Goal: Task Accomplishment & Management: Manage account settings

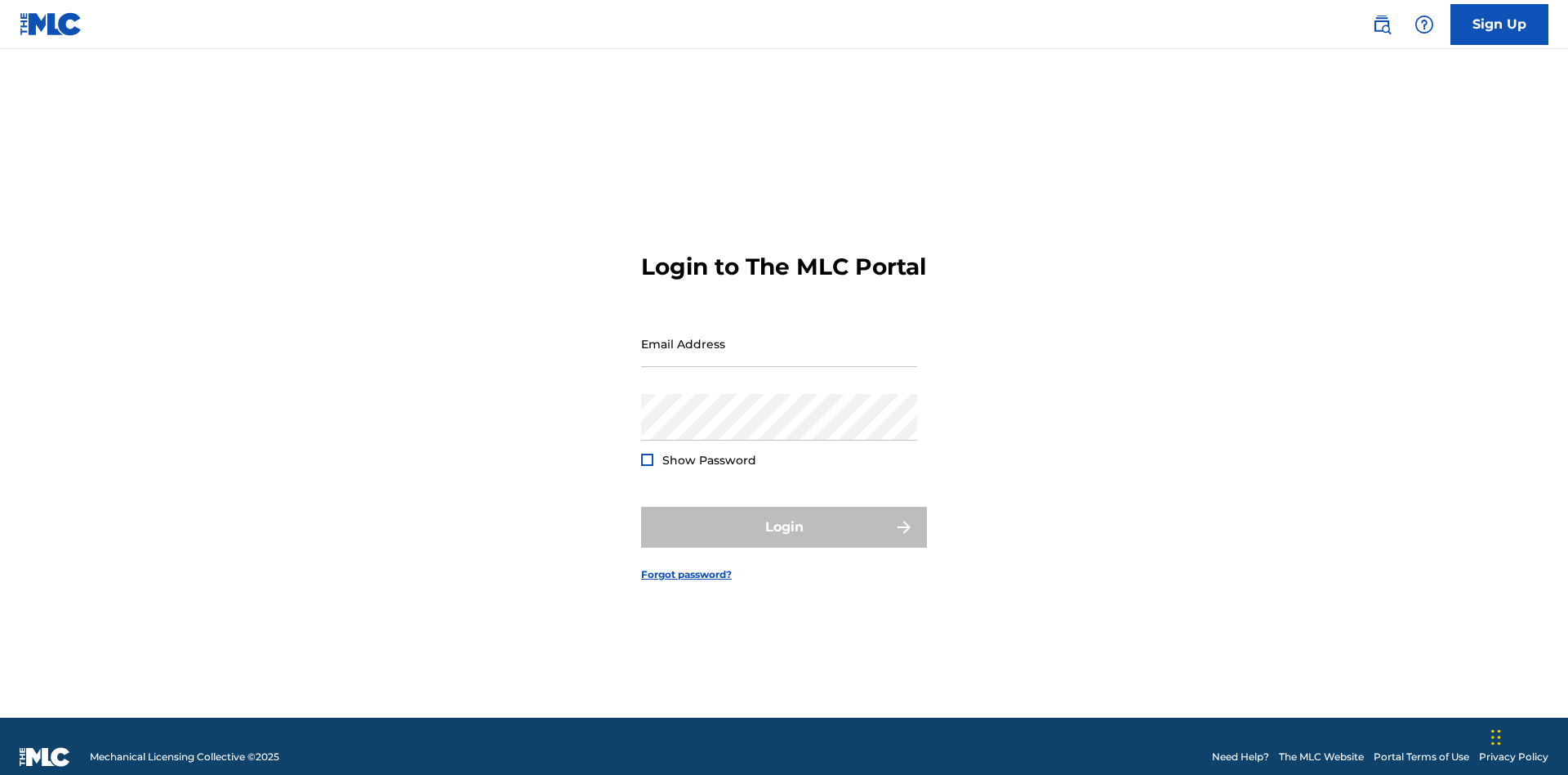
scroll to position [21, 0]
click at [779, 336] on input "Email Address" at bounding box center [779, 344] width 276 height 46
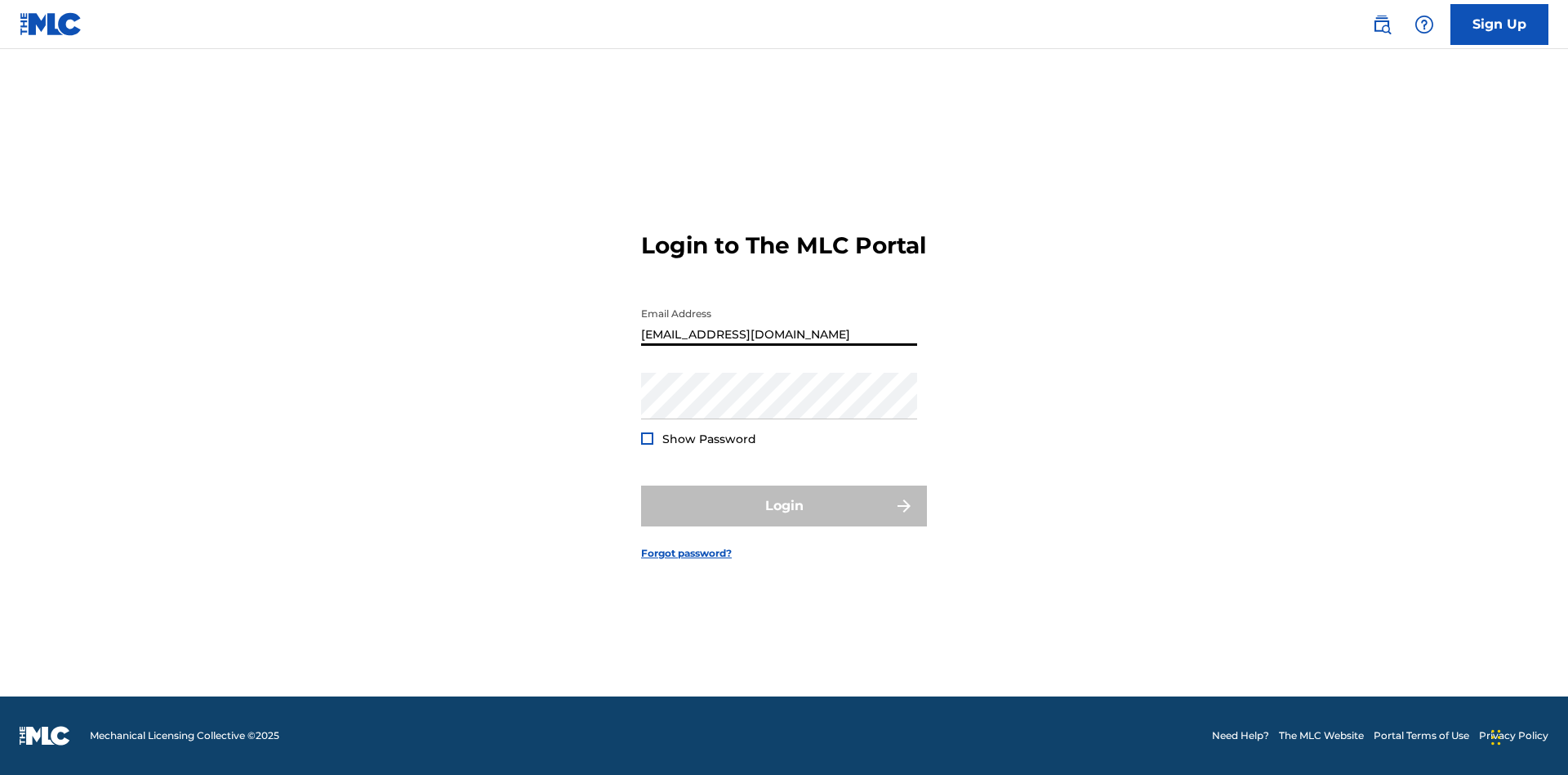
type input "[EMAIL_ADDRESS][DOMAIN_NAME]"
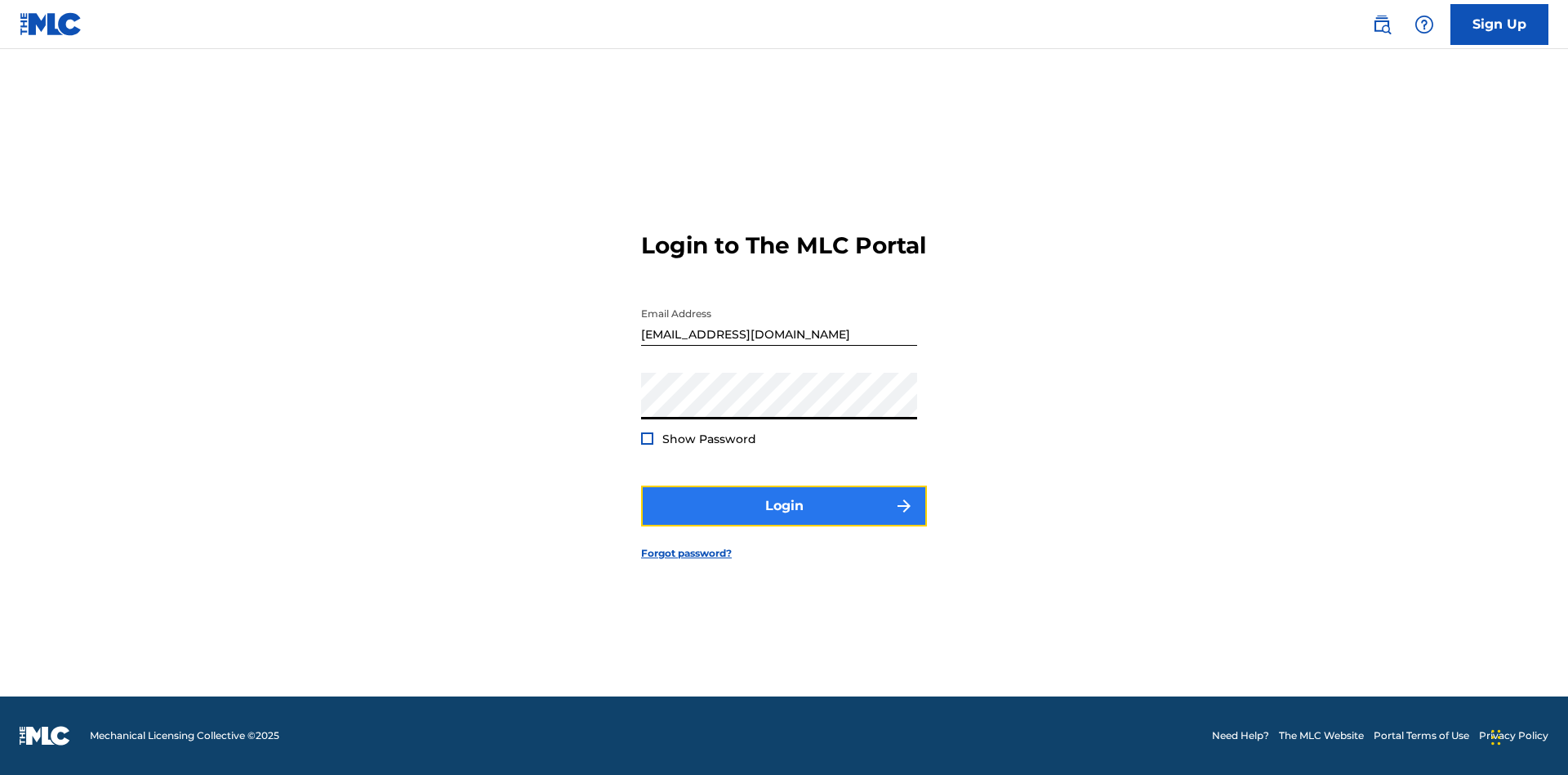
click at [784, 520] on button "Login" at bounding box center [784, 506] width 286 height 41
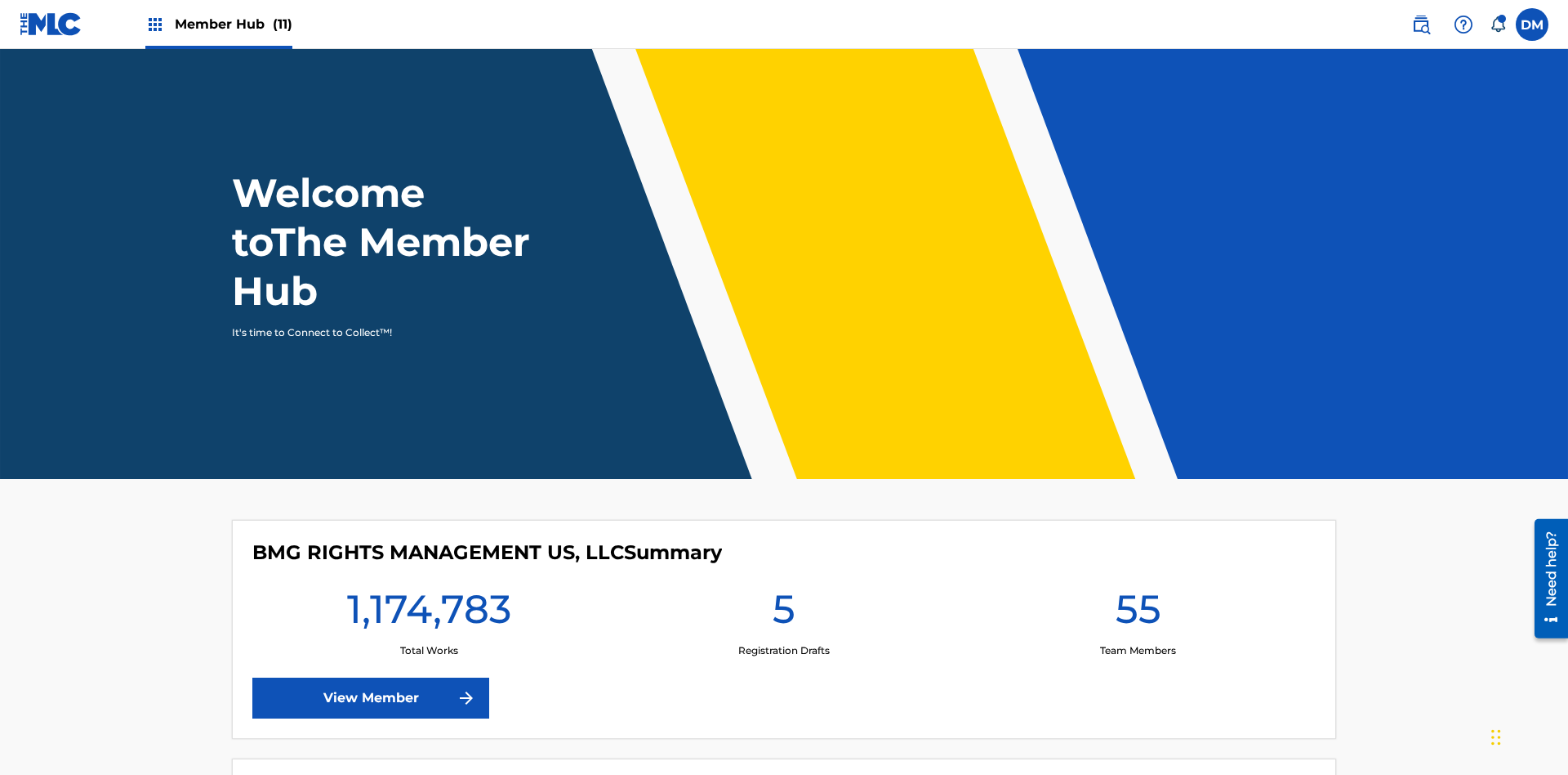
scroll to position [70, 0]
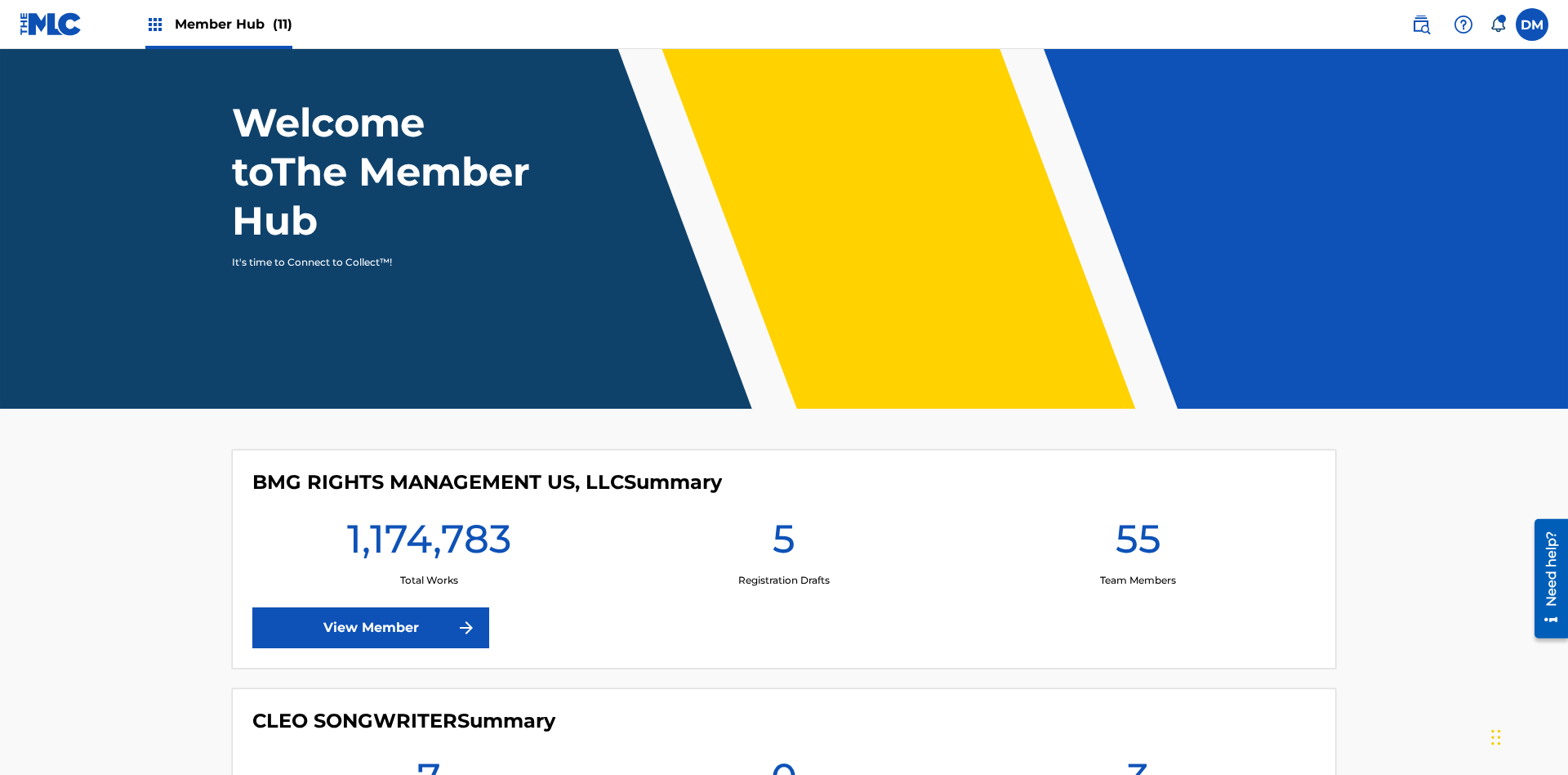
click at [233, 24] on span "Member Hub (11)" at bounding box center [234, 24] width 118 height 19
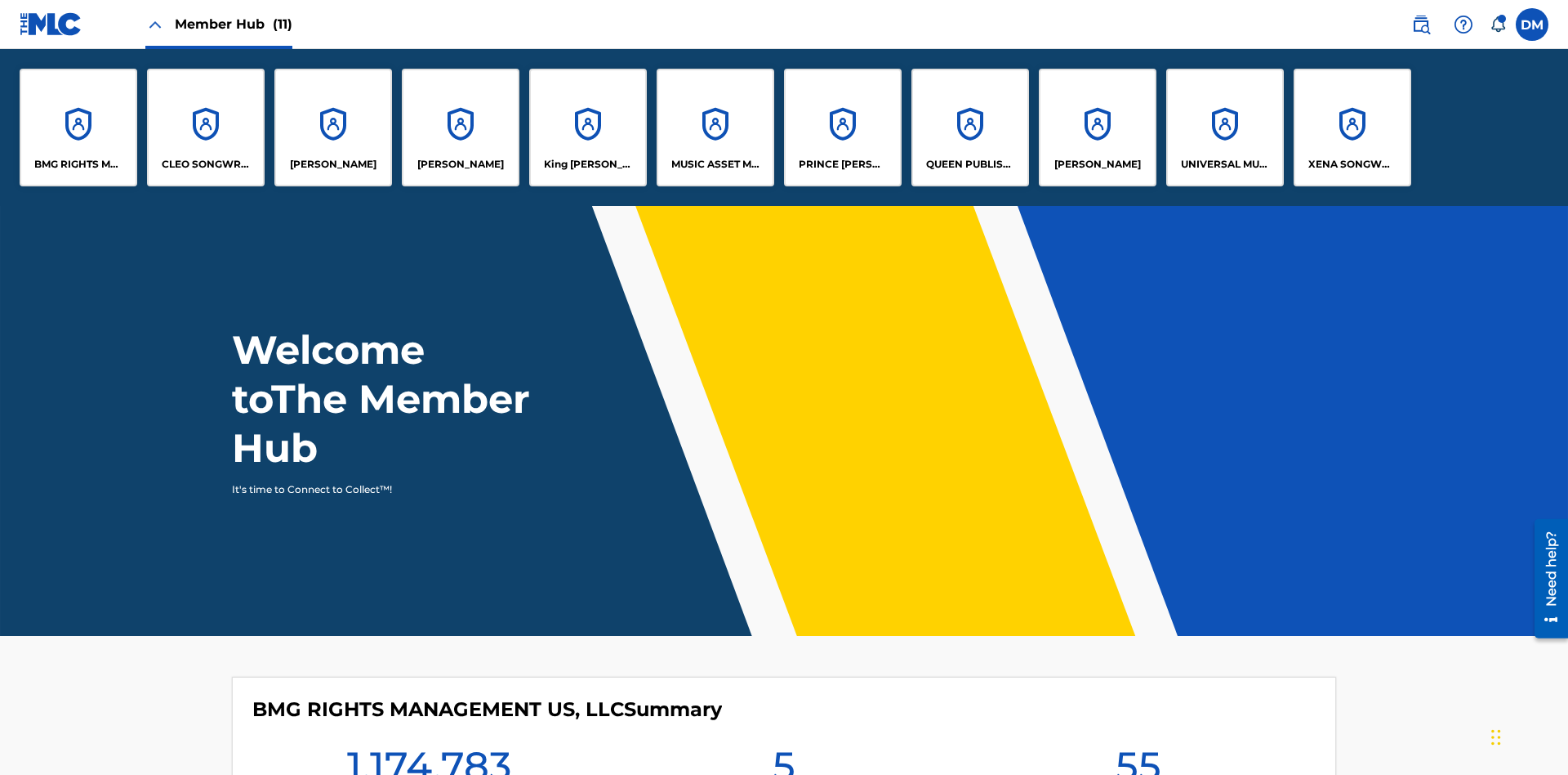
scroll to position [0, 0]
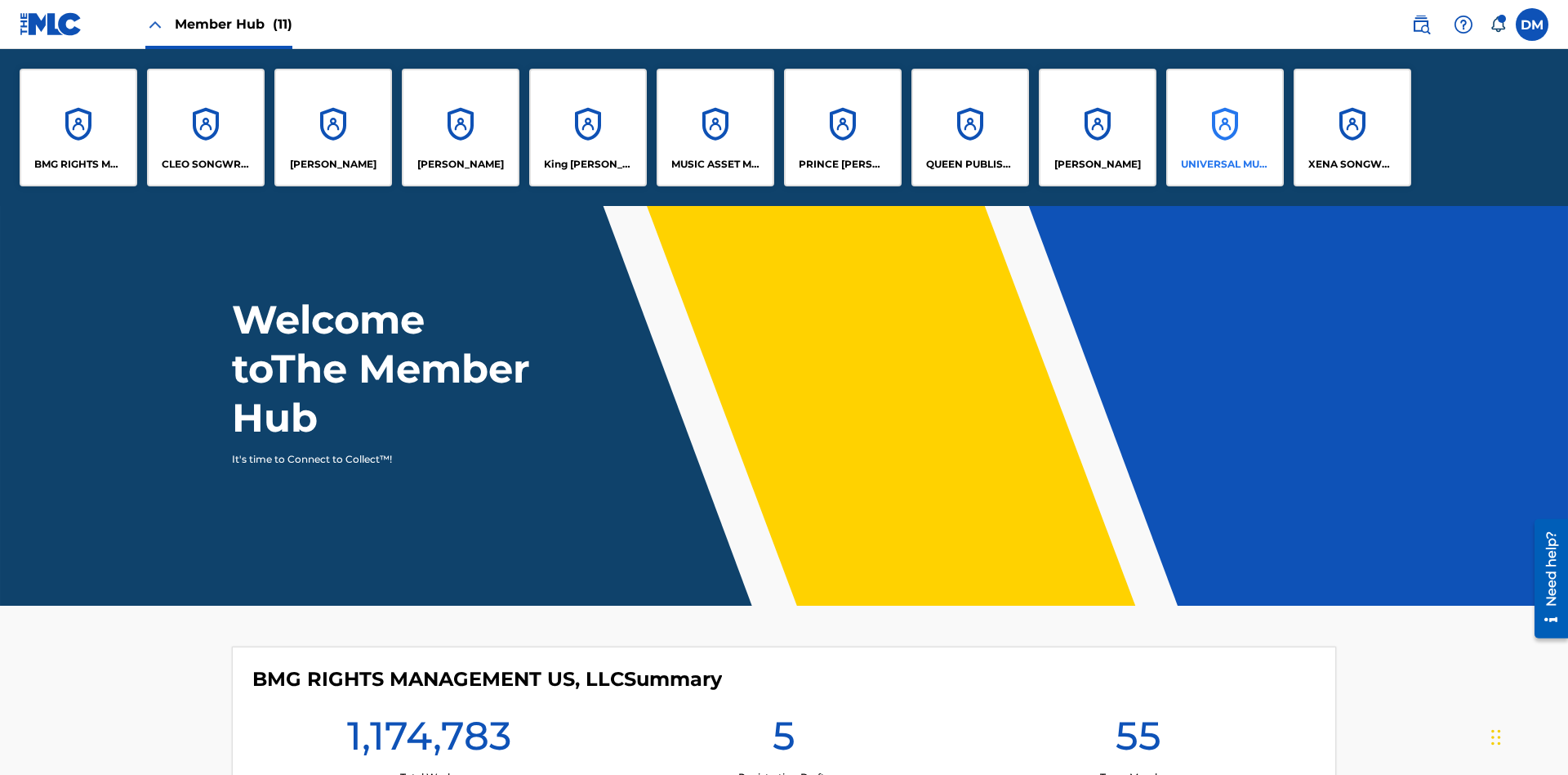
click at [1225, 164] on p "UNIVERSAL MUSIC PUB GROUP" at bounding box center [1225, 164] width 89 height 15
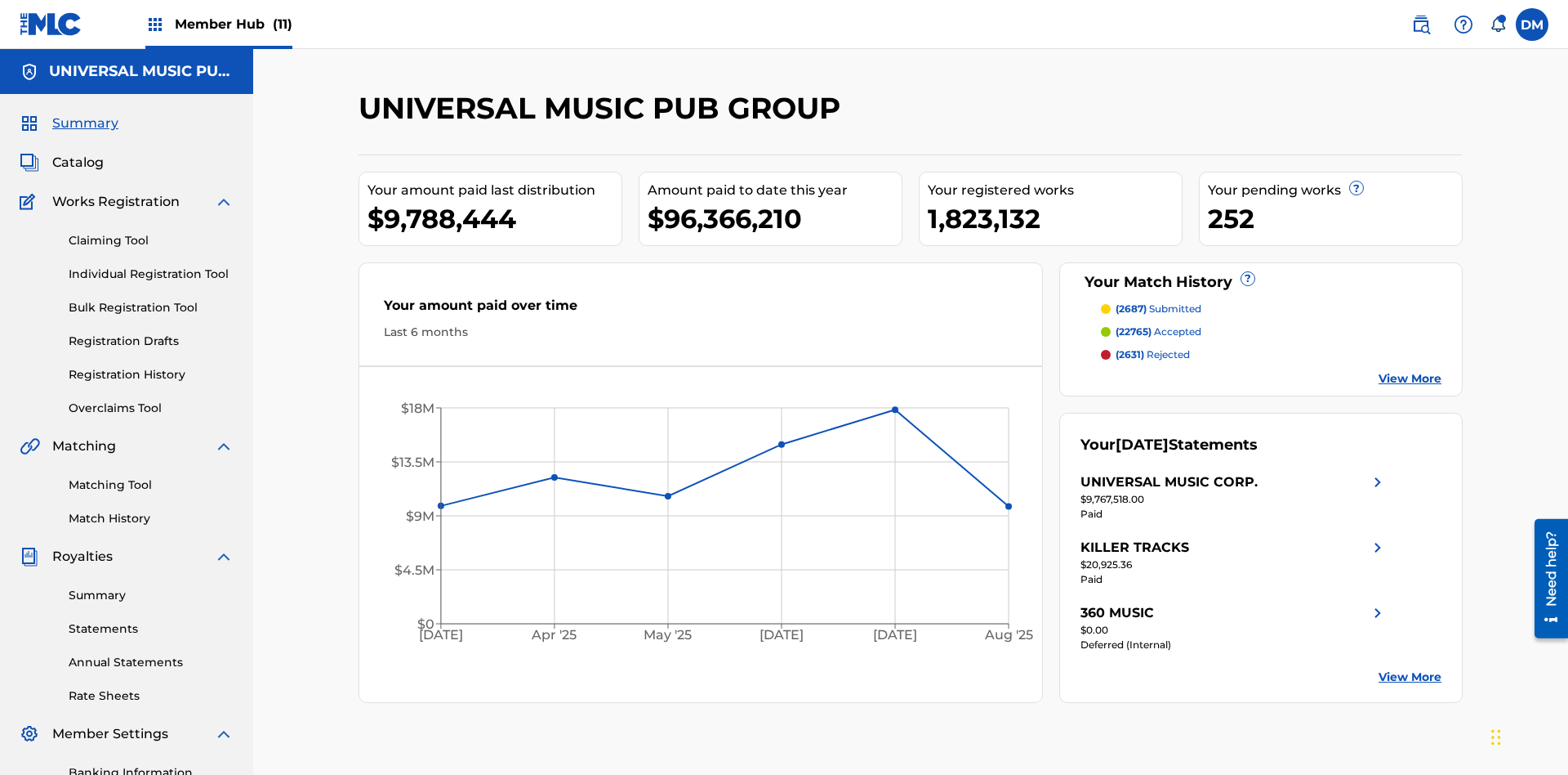
scroll to position [239, 0]
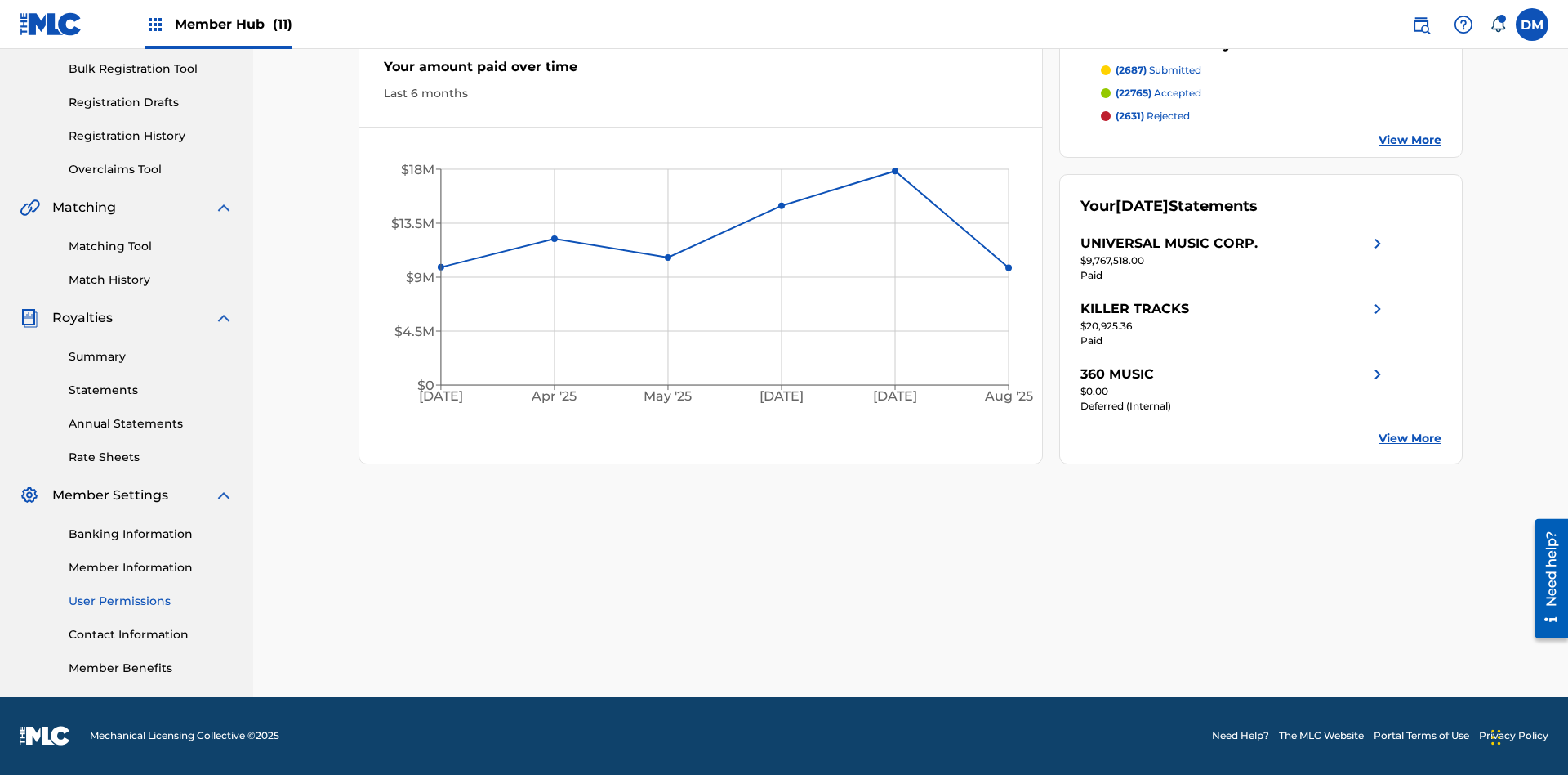
click at [151, 601] on link "User Permissions" at bounding box center [151, 601] width 165 height 17
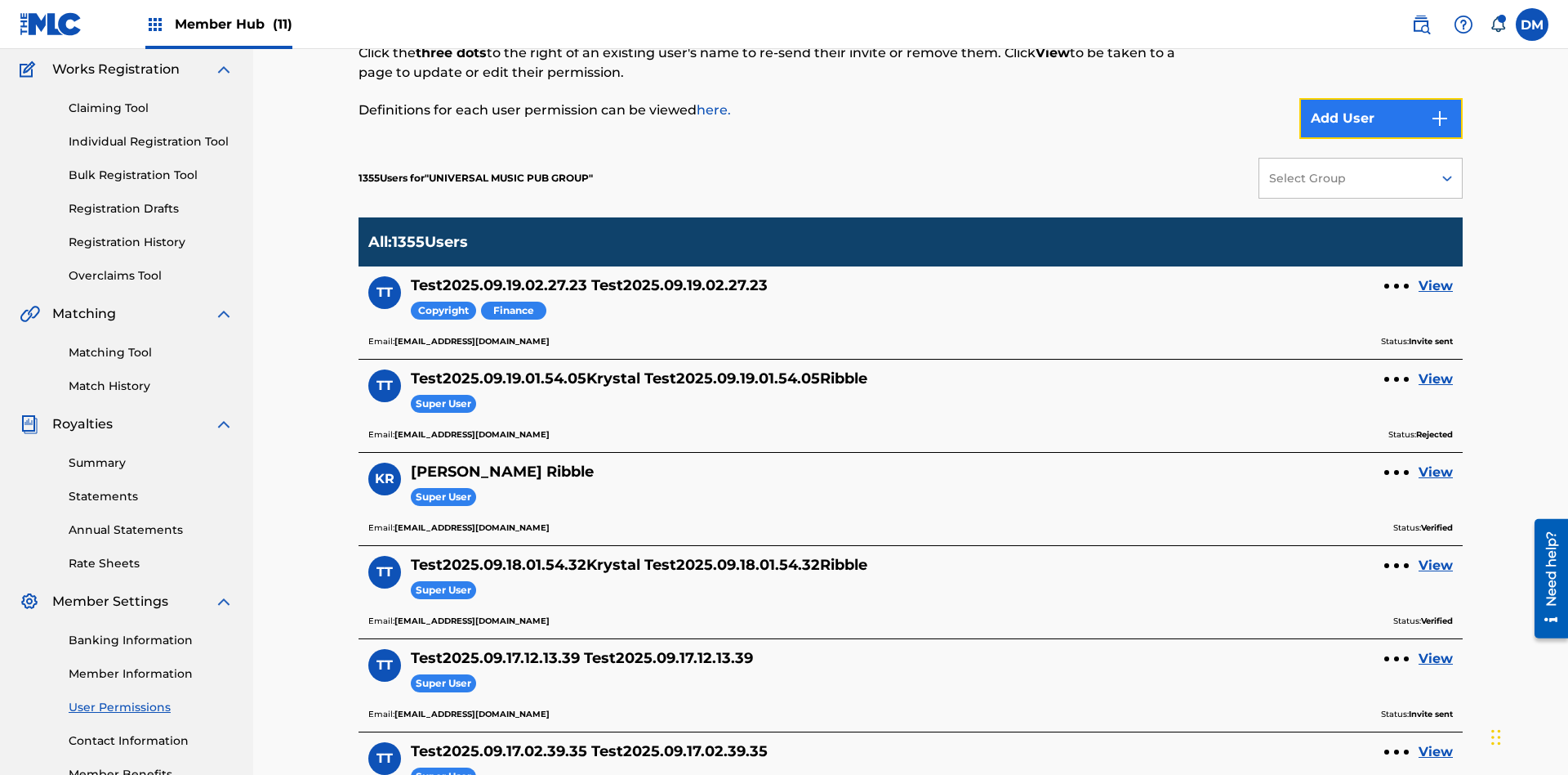
click at [1381, 119] on button "Add User" at bounding box center [1381, 119] width 163 height 41
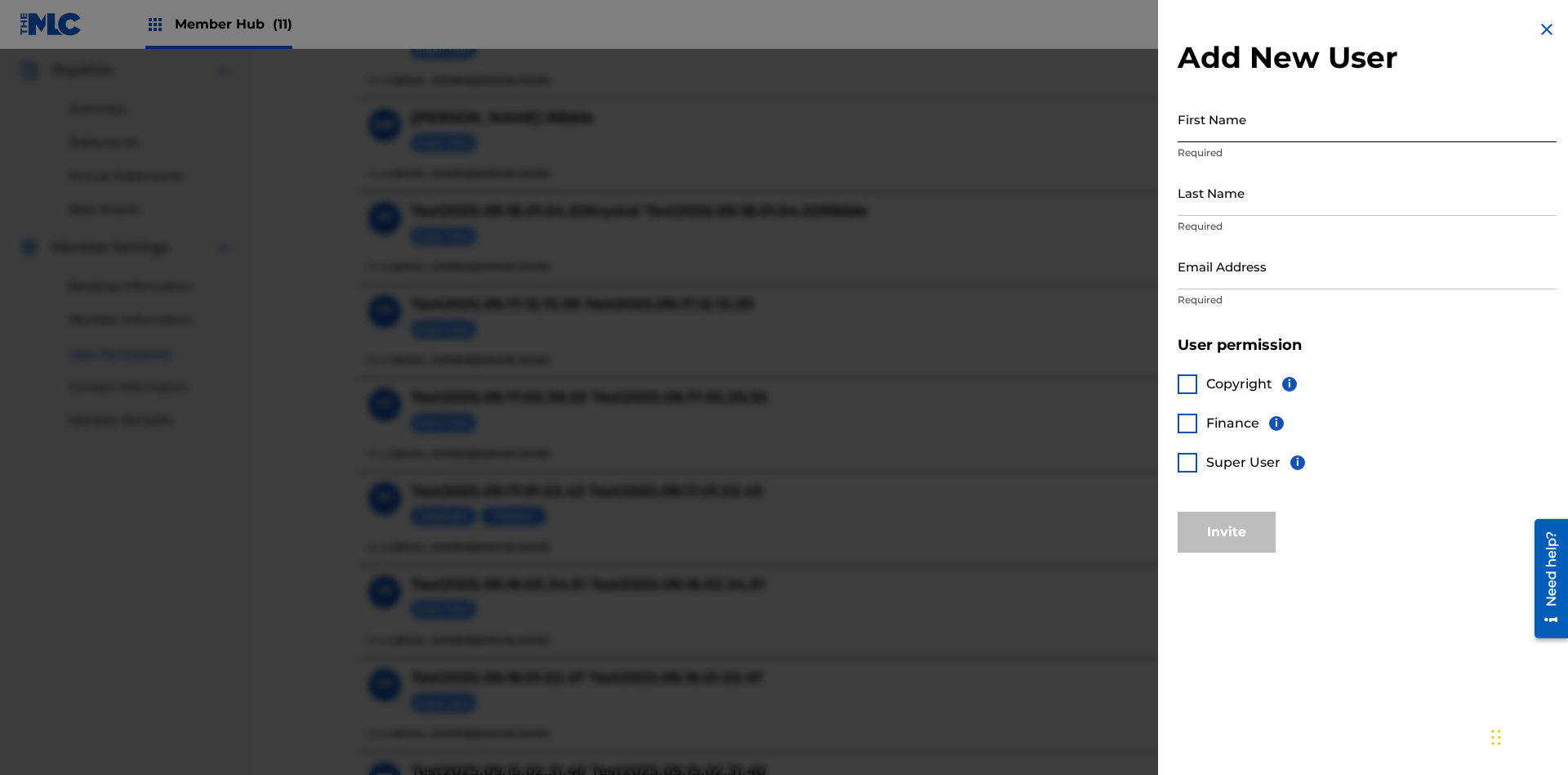
click at [1367, 119] on input "First Name" at bounding box center [1366, 119] width 379 height 46
type input "Test2025.09.23.01.53.42"
click at [1367, 192] on input "Last Name" at bounding box center [1366, 192] width 379 height 46
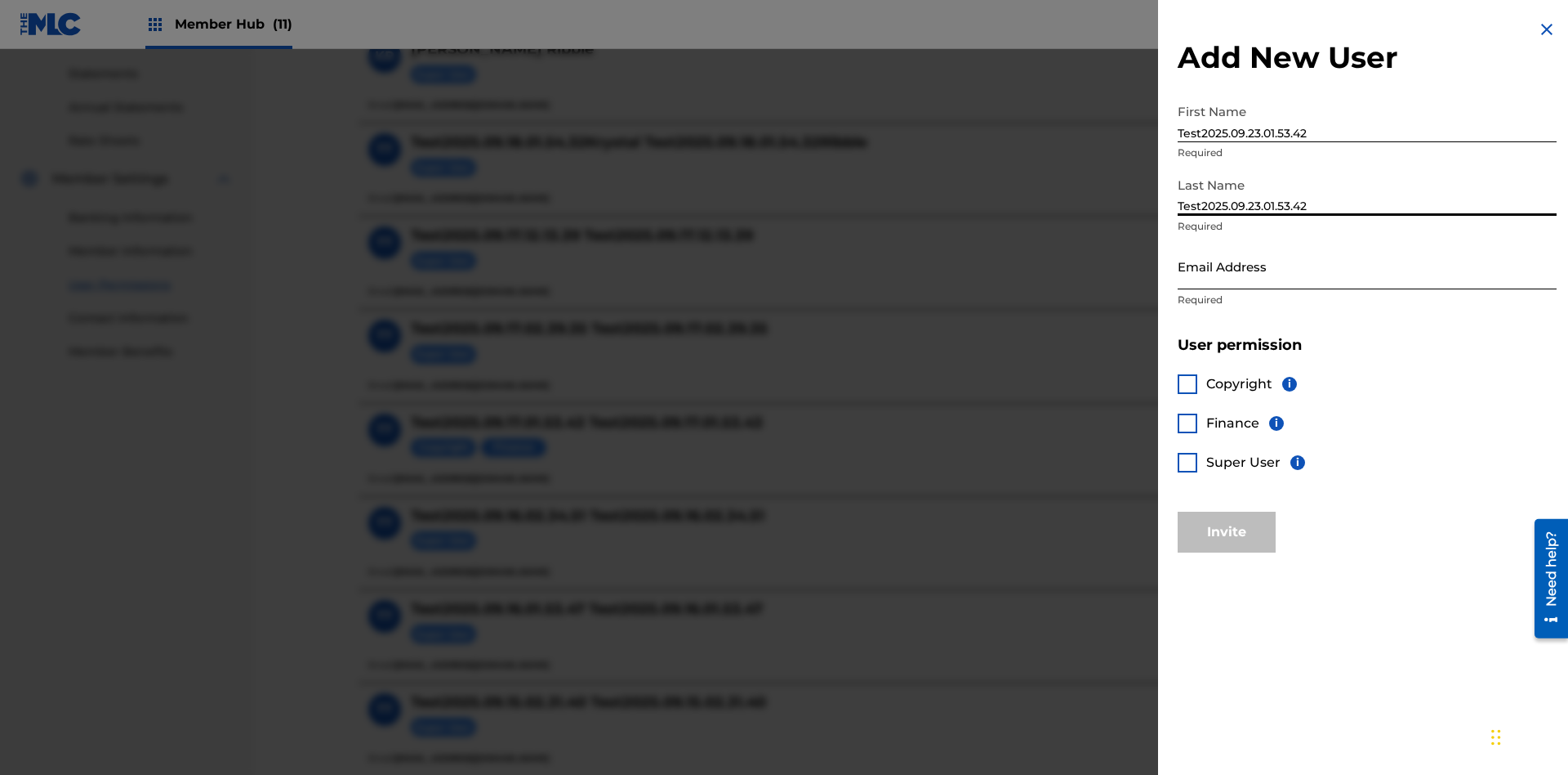
type input "Test2025.09.23.01.53.42"
click at [1367, 265] on input "Email Address" at bounding box center [1366, 265] width 379 height 46
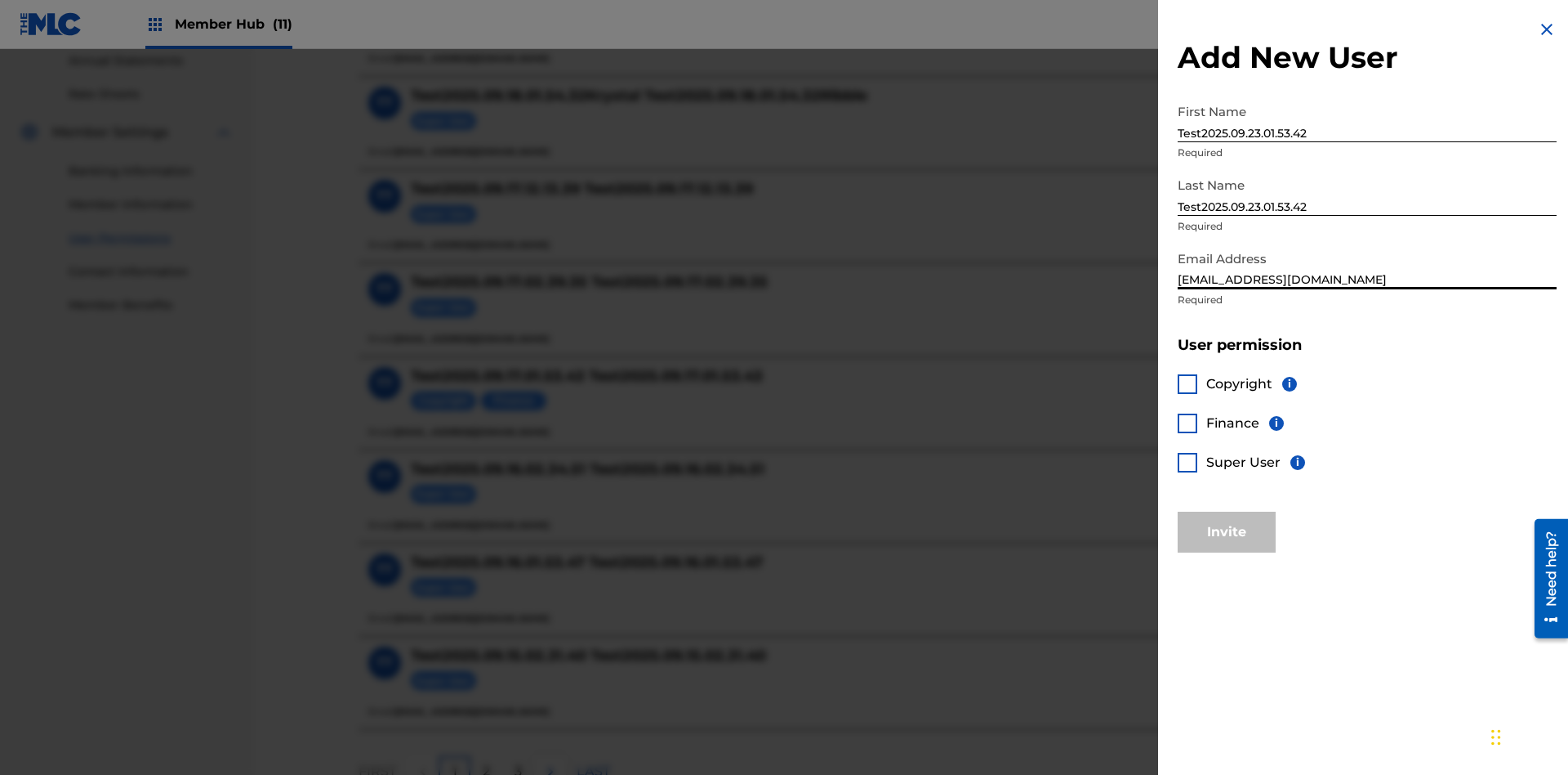
type input "[EMAIL_ADDRESS][DOMAIN_NAME]"
click at [1188, 461] on div at bounding box center [1187, 462] width 20 height 20
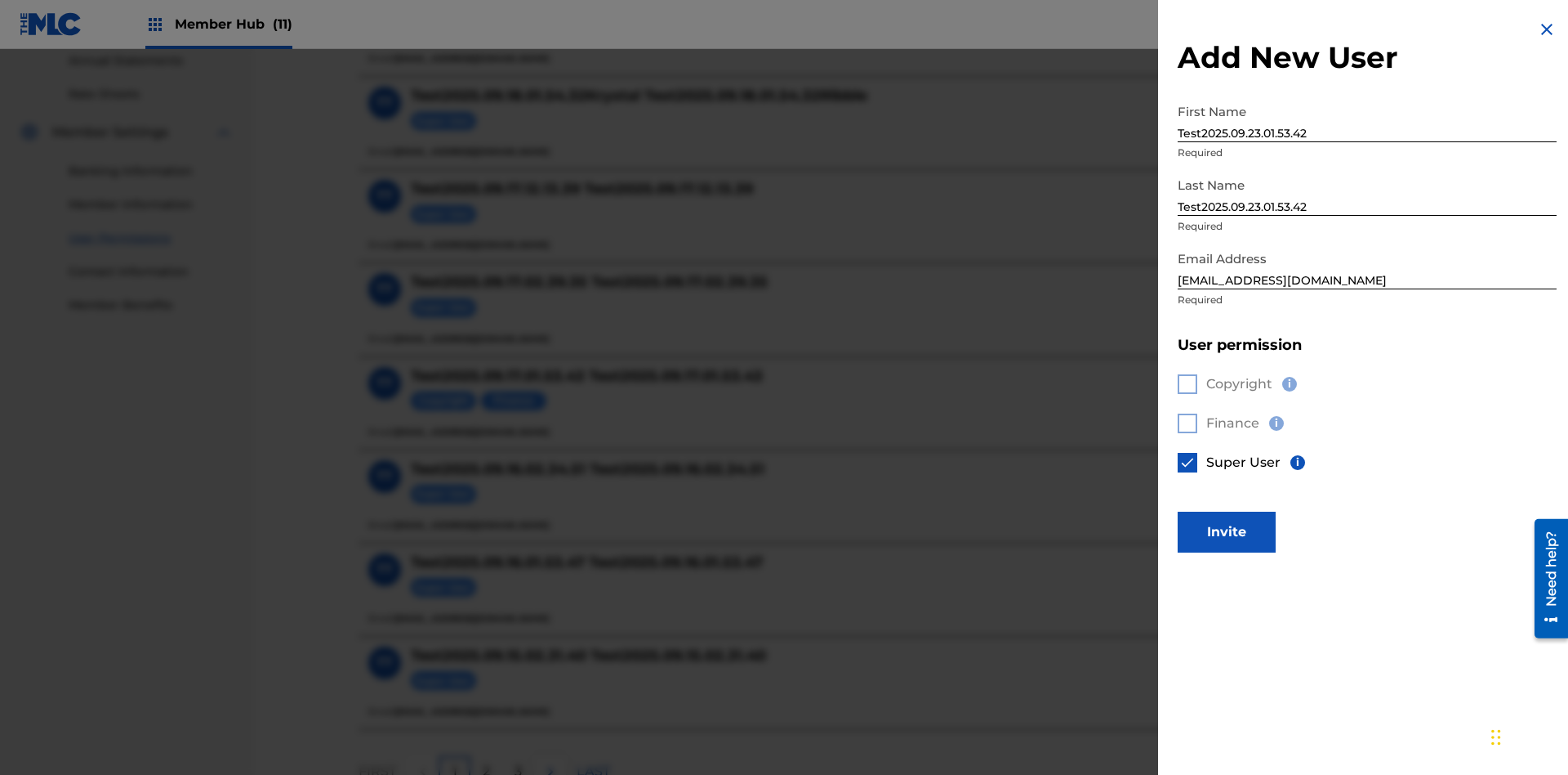
scroll to position [739, 0]
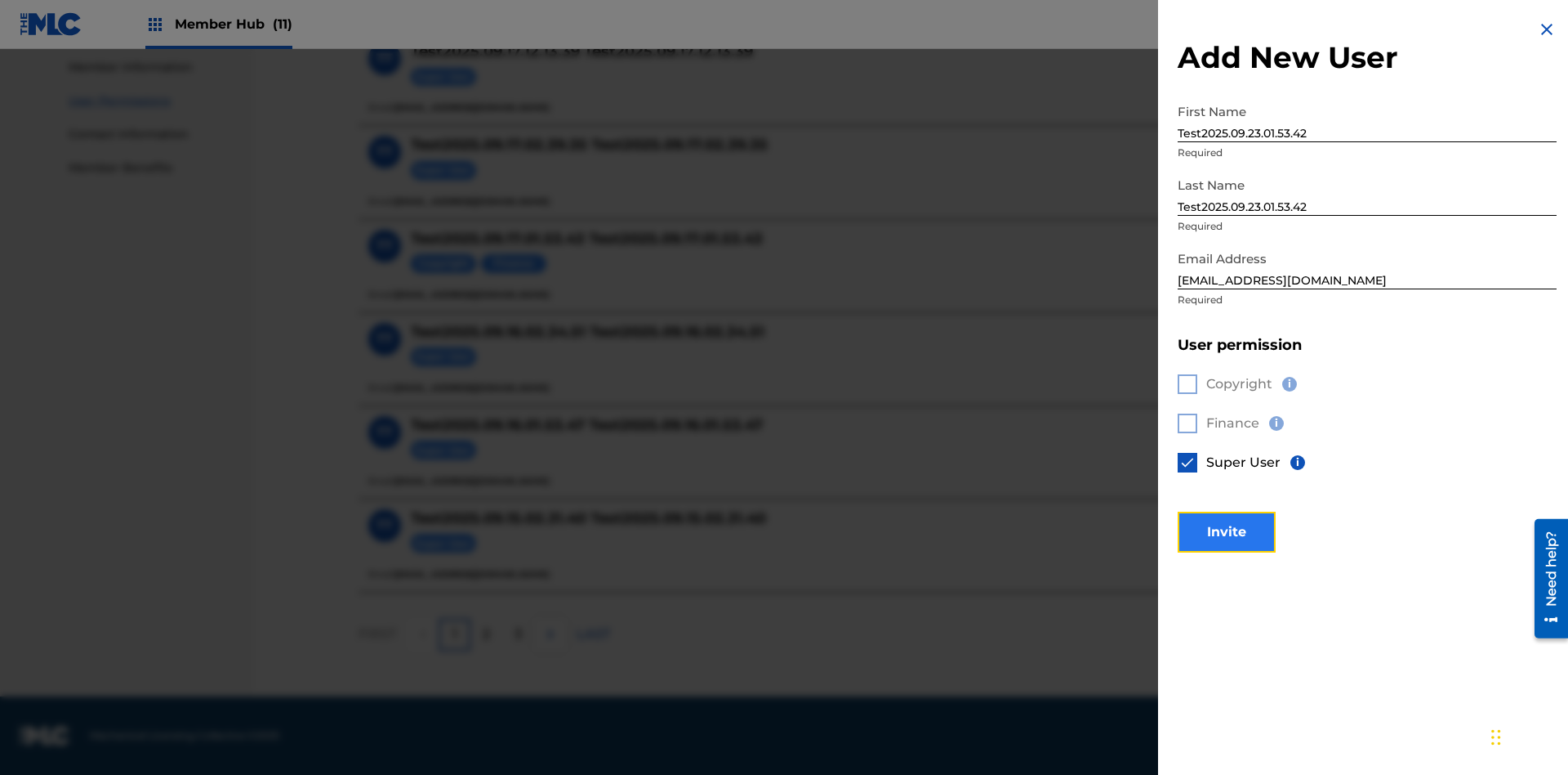
click at [1226, 531] on button "Invite" at bounding box center [1226, 532] width 98 height 41
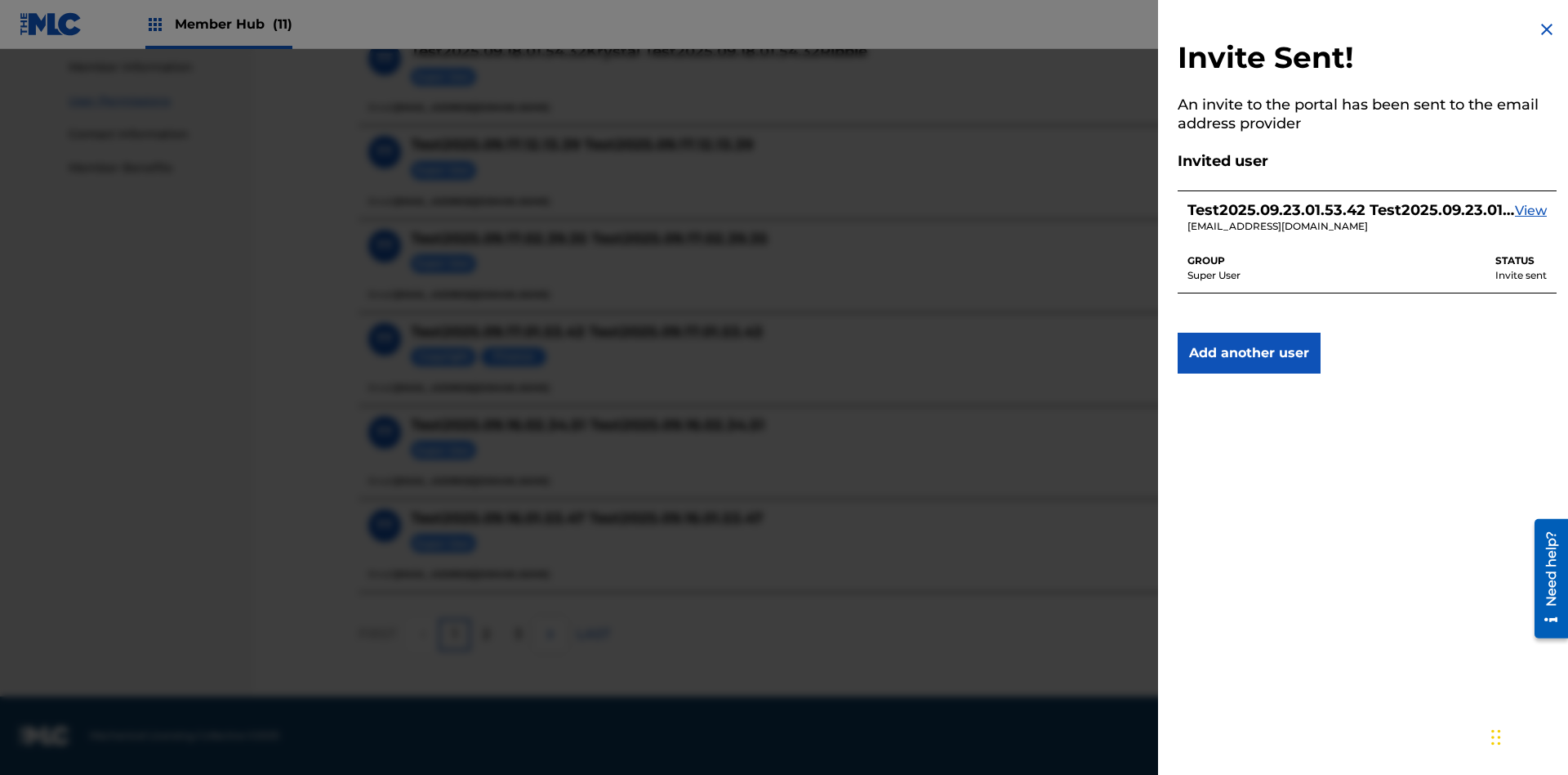
click at [1547, 29] on img at bounding box center [1547, 29] width 20 height 20
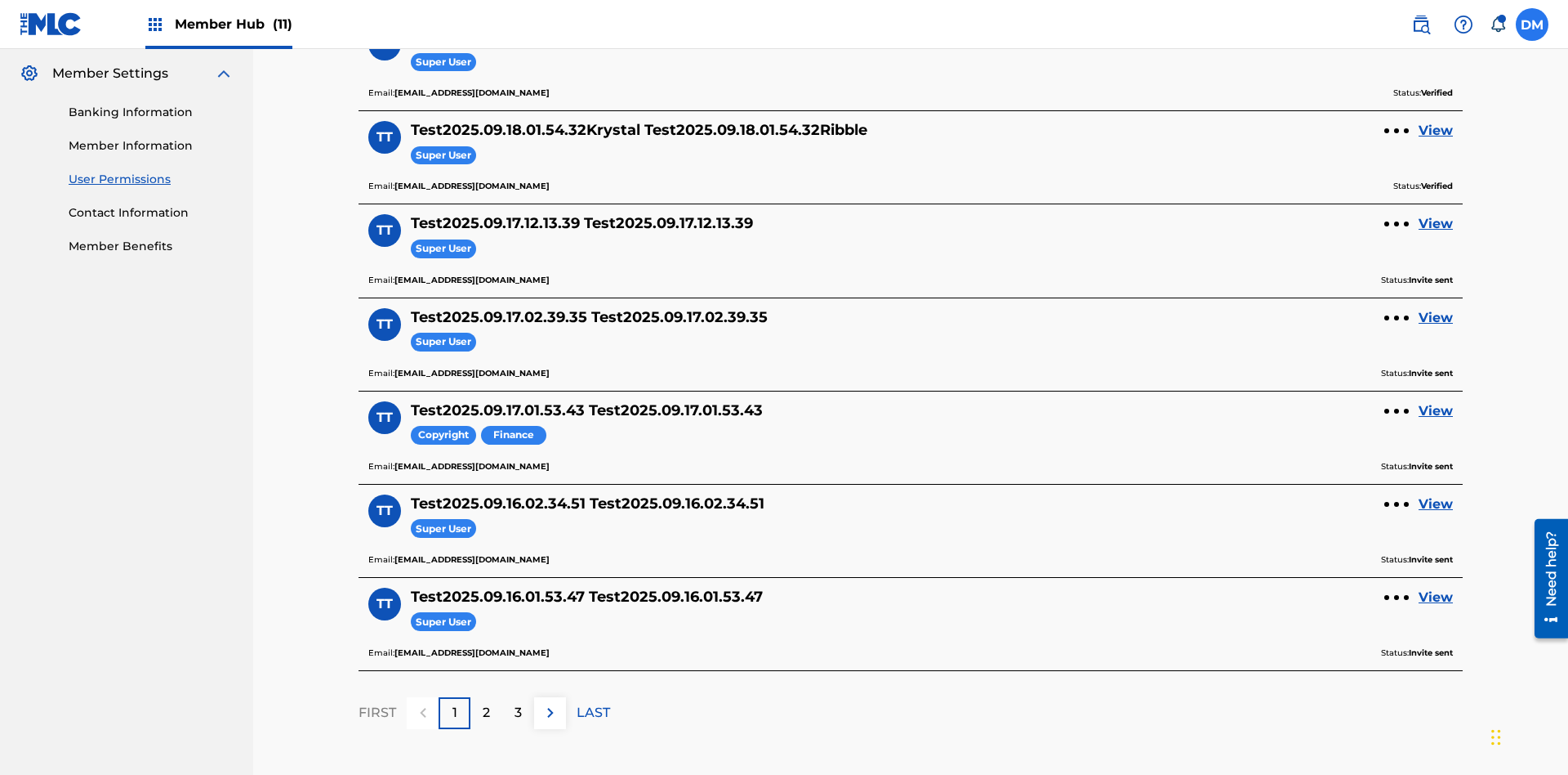
click at [1532, 24] on label at bounding box center [1532, 25] width 33 height 33
click at [1532, 25] on input "[PERSON_NAME] [PERSON_NAME] [PERSON_NAME][EMAIL_ADDRESS][DOMAIN_NAME] Notificat…" at bounding box center [1532, 25] width 0 height 0
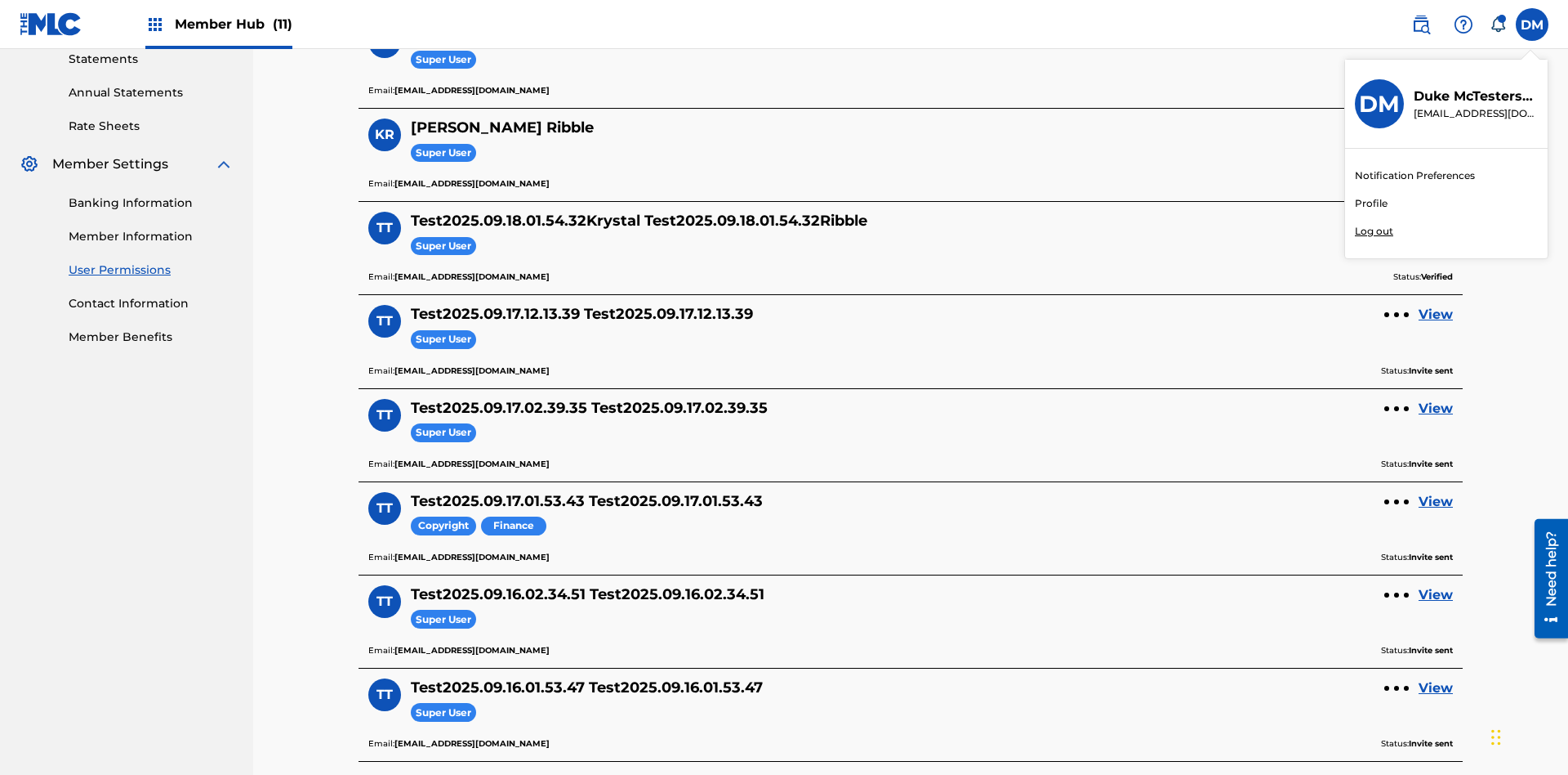
click at [1374, 231] on p "Log out" at bounding box center [1374, 231] width 39 height 15
click at [1532, 25] on input "[PERSON_NAME] [PERSON_NAME] [PERSON_NAME][EMAIL_ADDRESS][DOMAIN_NAME] Notificat…" at bounding box center [1532, 25] width 0 height 0
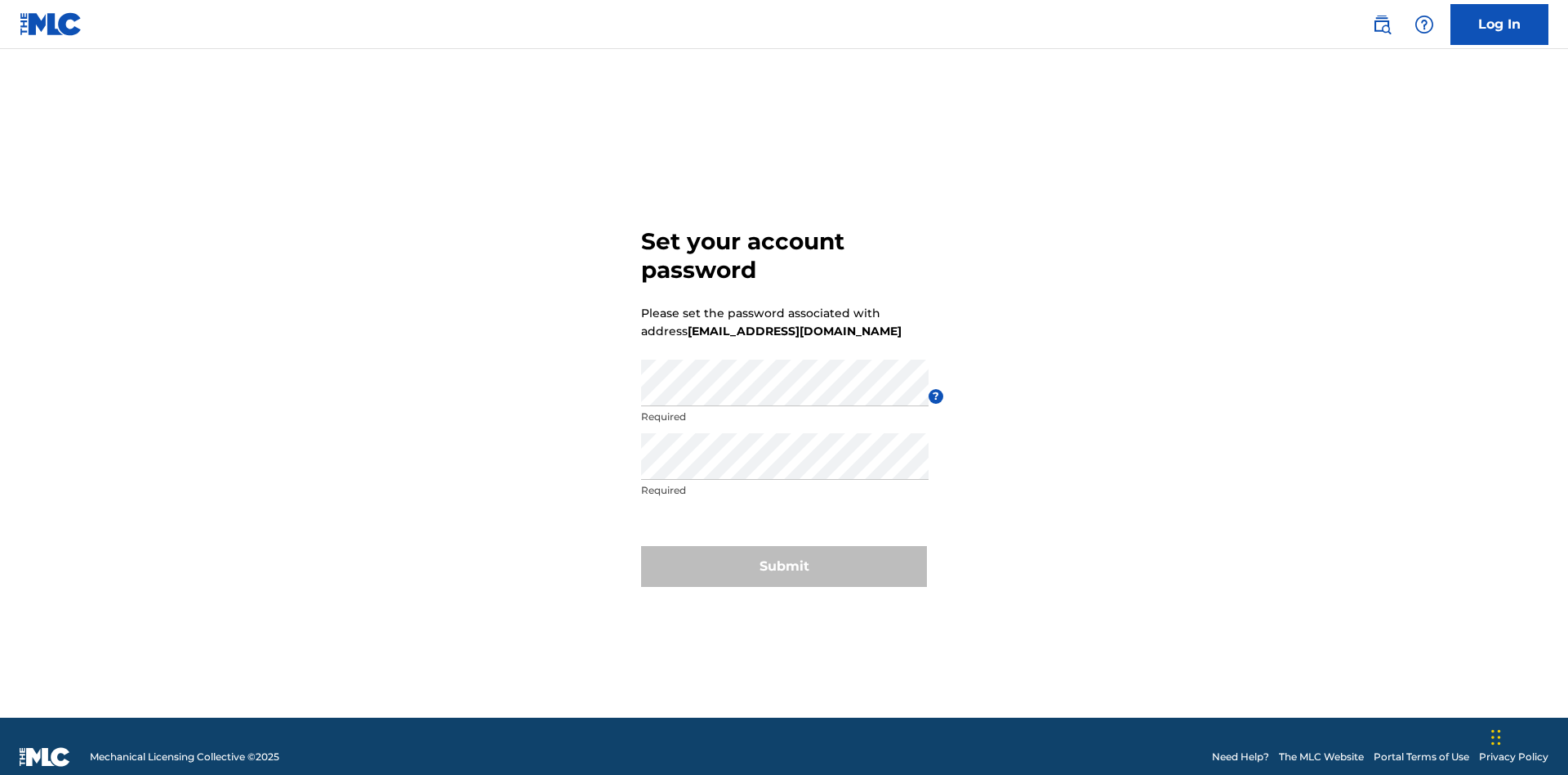
scroll to position [21, 0]
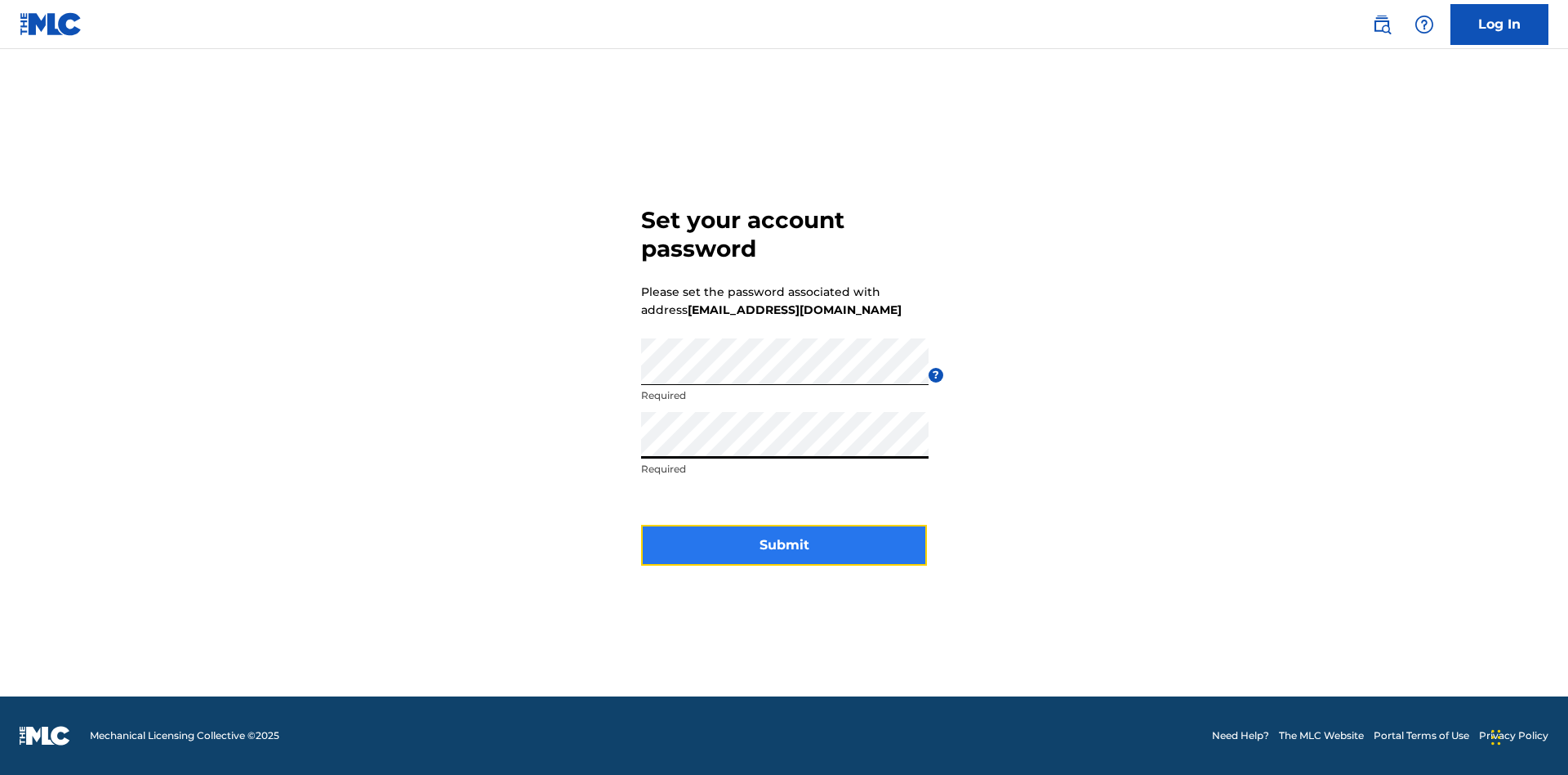
click at [784, 555] on button "Submit" at bounding box center [784, 546] width 286 height 41
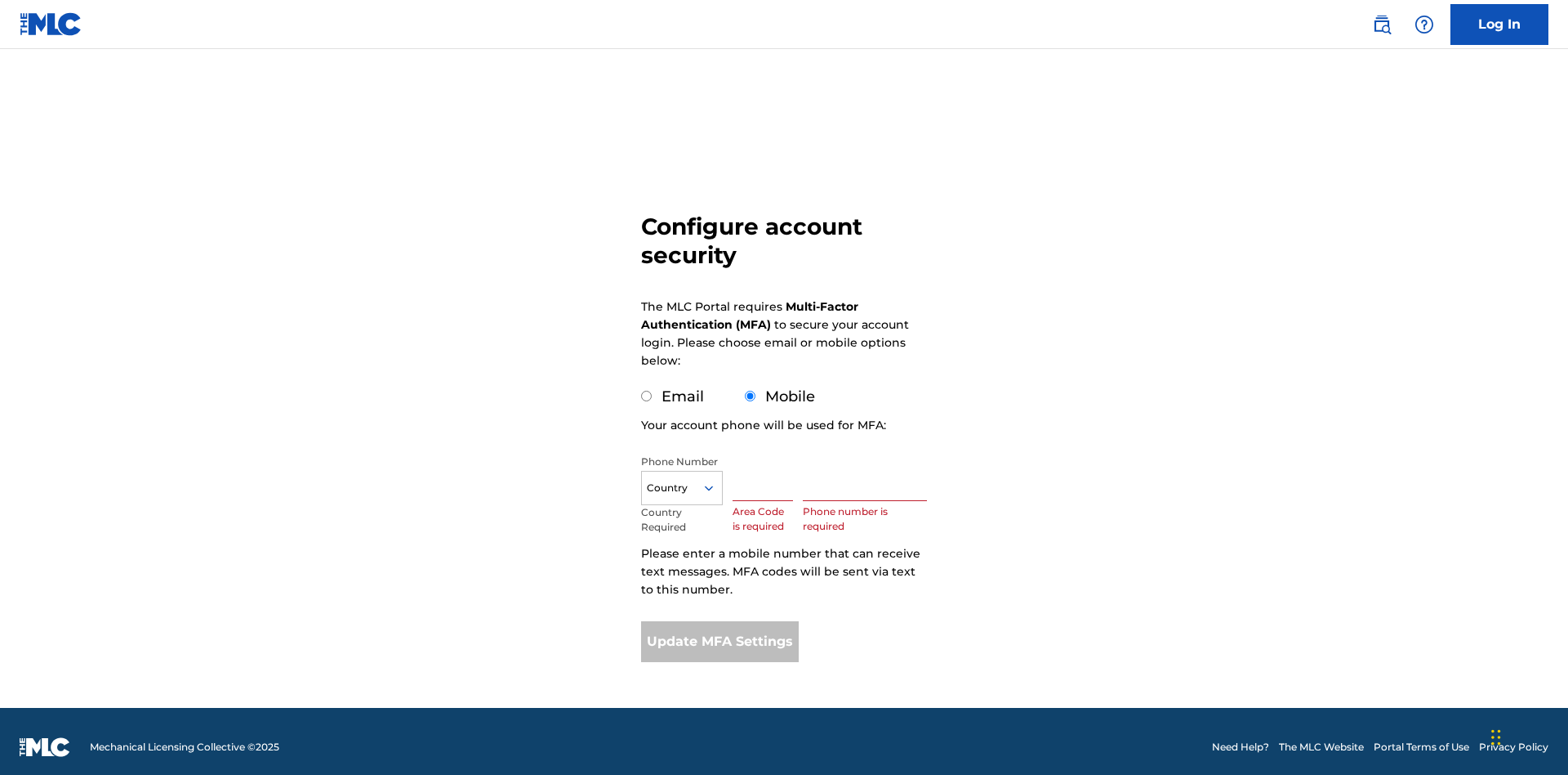
scroll to position [16, 0]
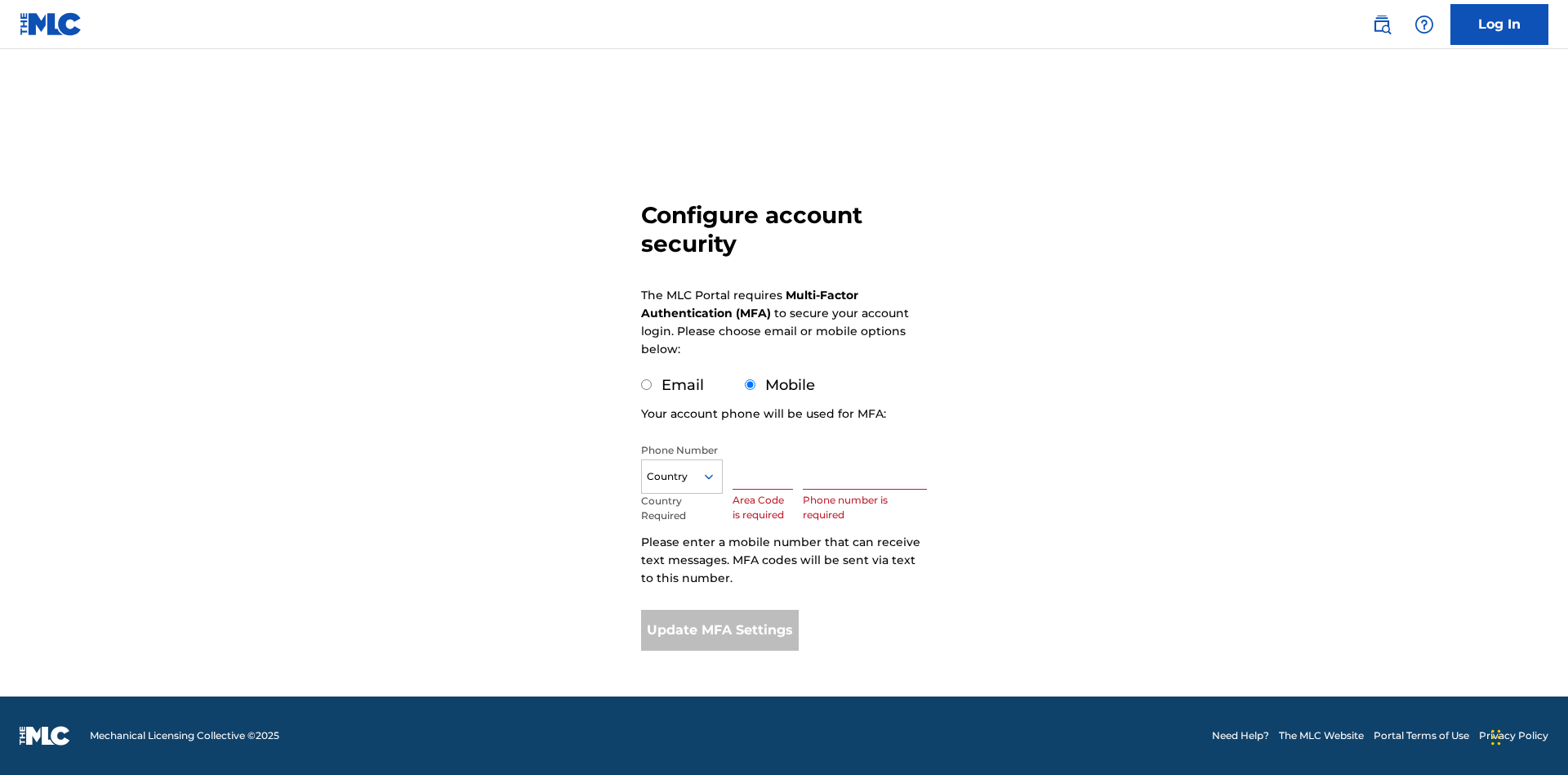
click at [751, 385] on input "Mobile" at bounding box center [750, 384] width 10 height 10
click at [715, 476] on icon at bounding box center [708, 476] width 15 height 15
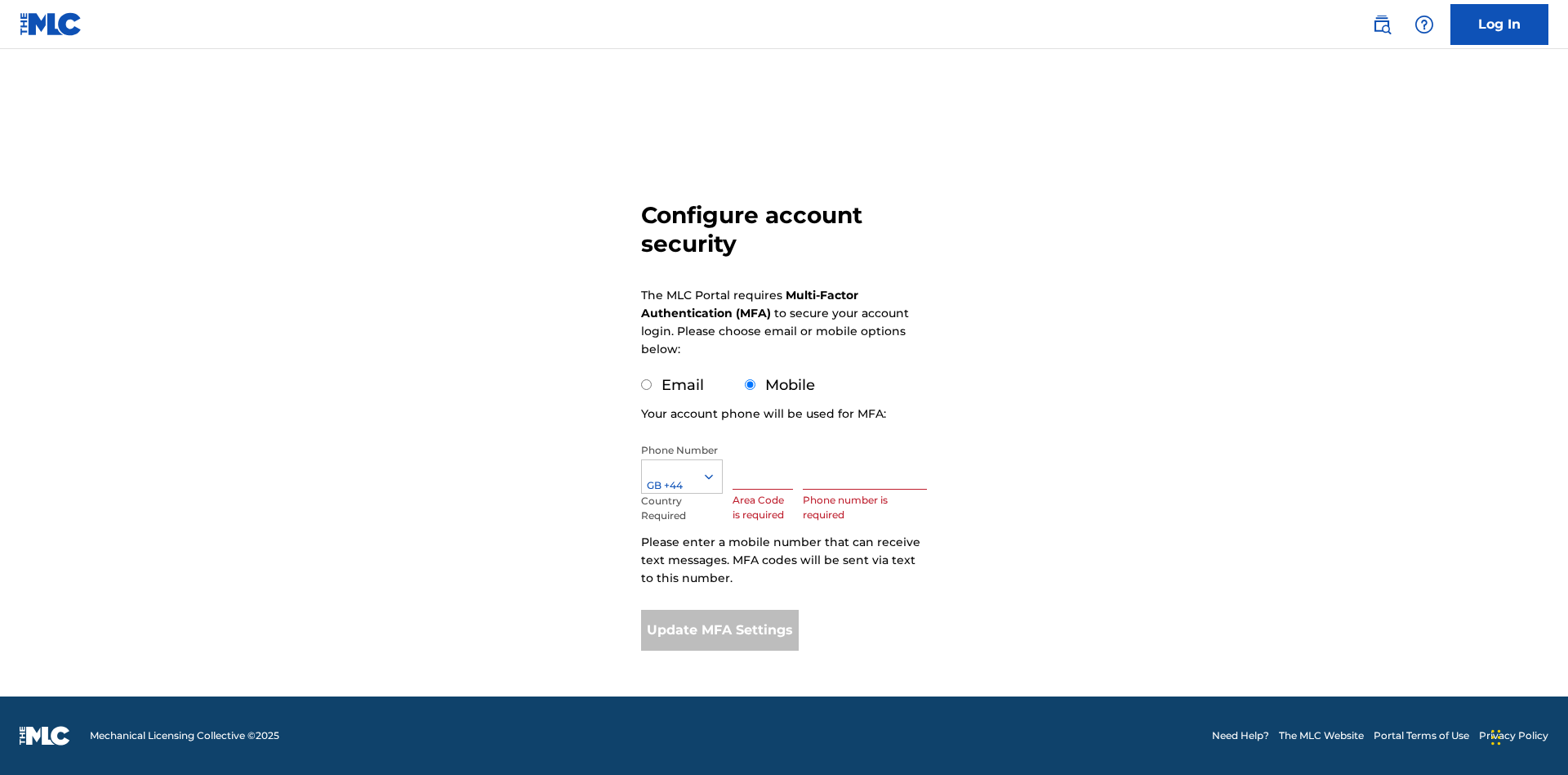
scroll to position [0, 0]
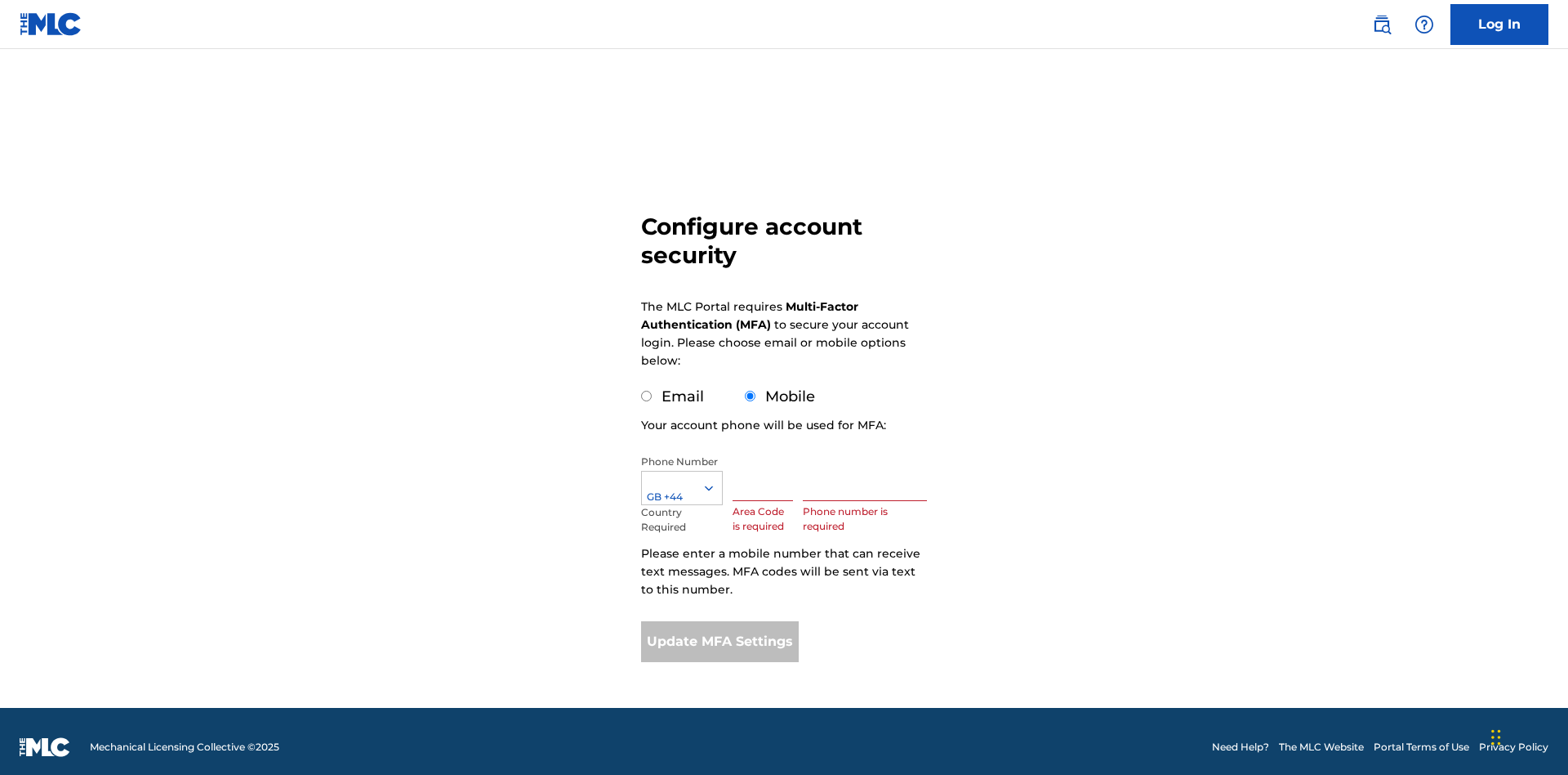
click at [766, 466] on input "text" at bounding box center [763, 478] width 60 height 46
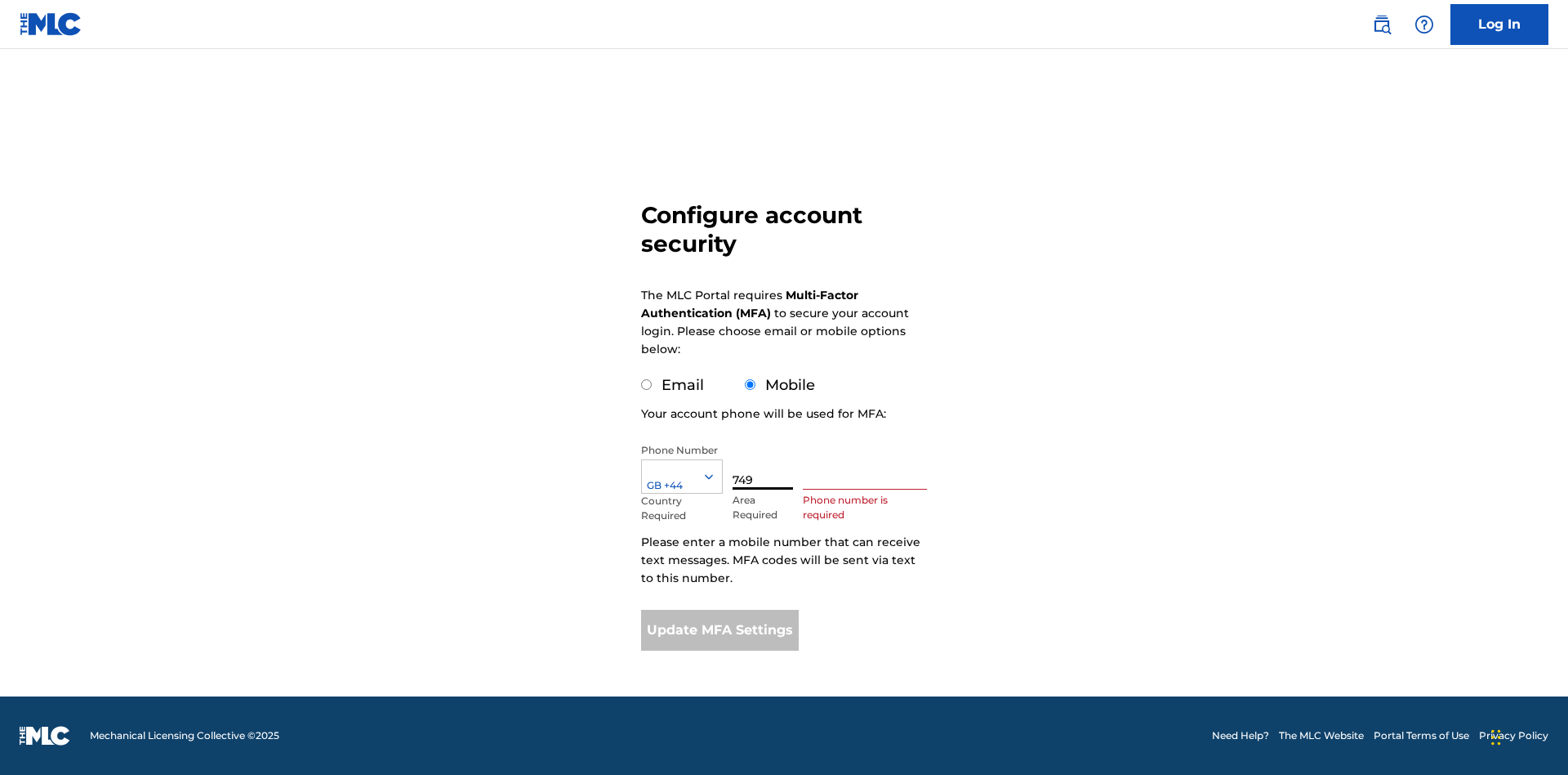
type input "749"
click at [868, 466] on input "text" at bounding box center [865, 466] width 125 height 46
type input "2881350"
click at [720, 630] on button "Update MFA Settings" at bounding box center [720, 630] width 158 height 41
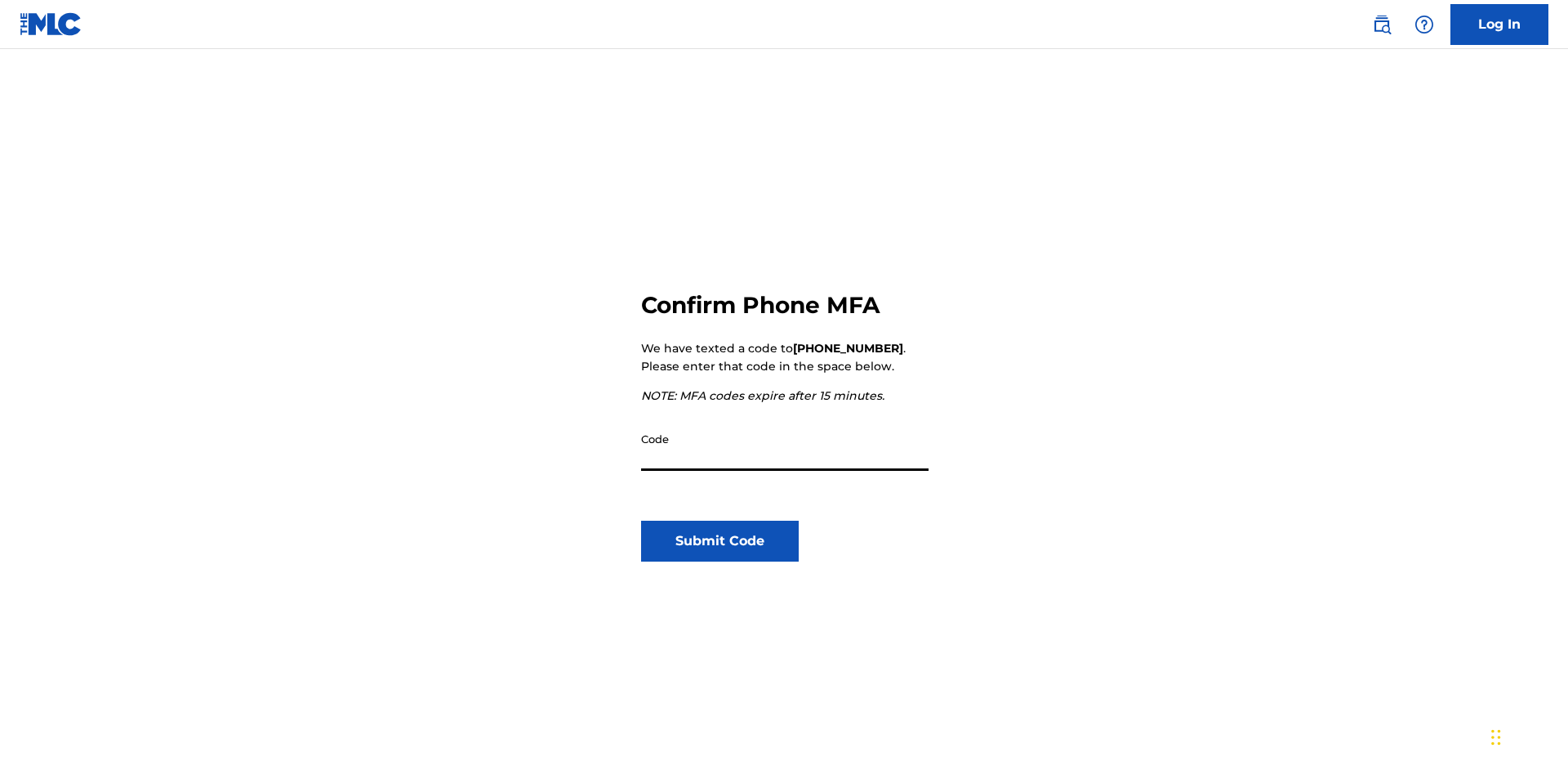
scroll to position [170, 0]
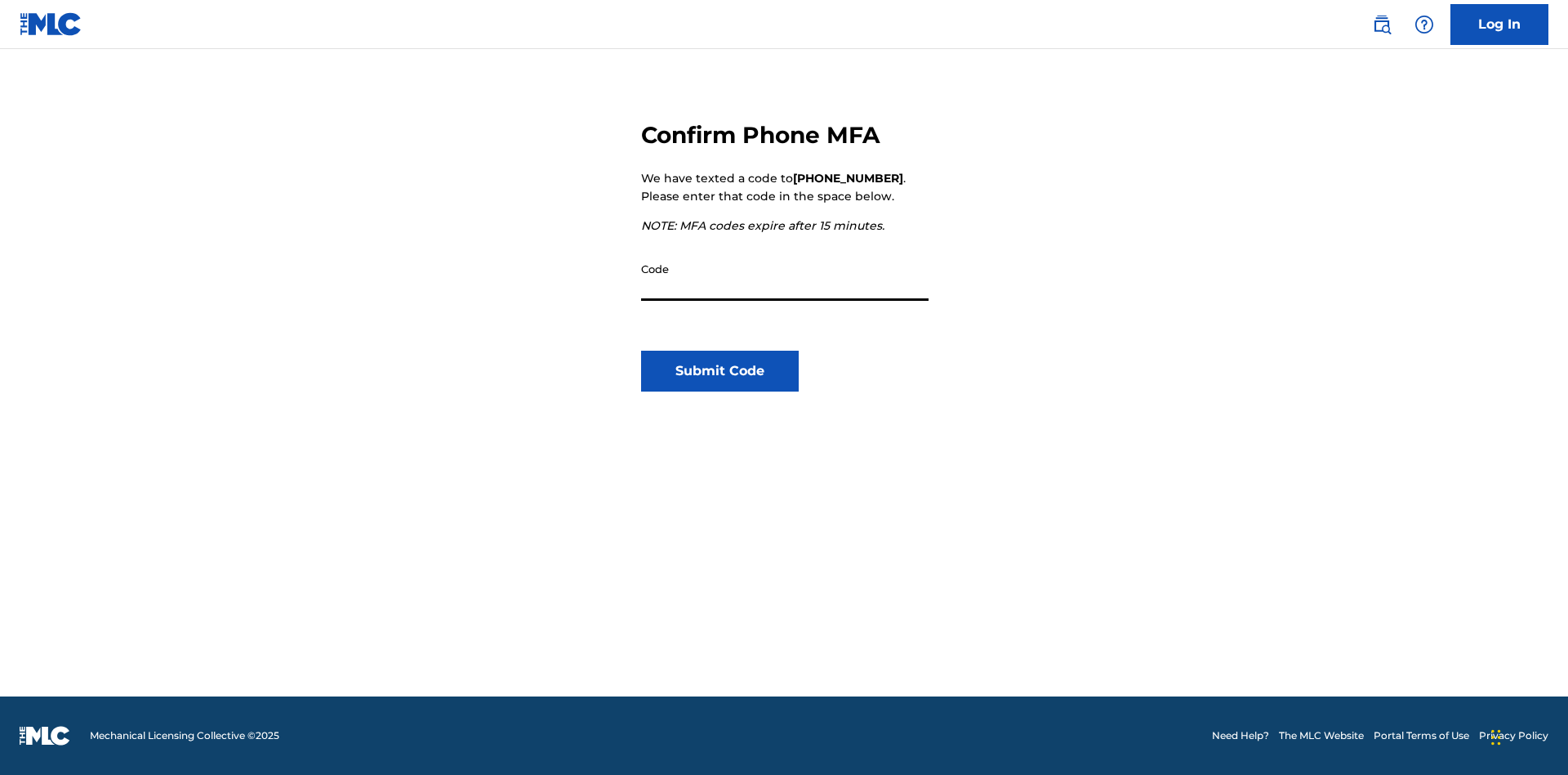
click at [785, 277] on input "Code" at bounding box center [785, 278] width 288 height 46
type input "861363"
click at [720, 371] on button "Submit Code" at bounding box center [720, 371] width 158 height 41
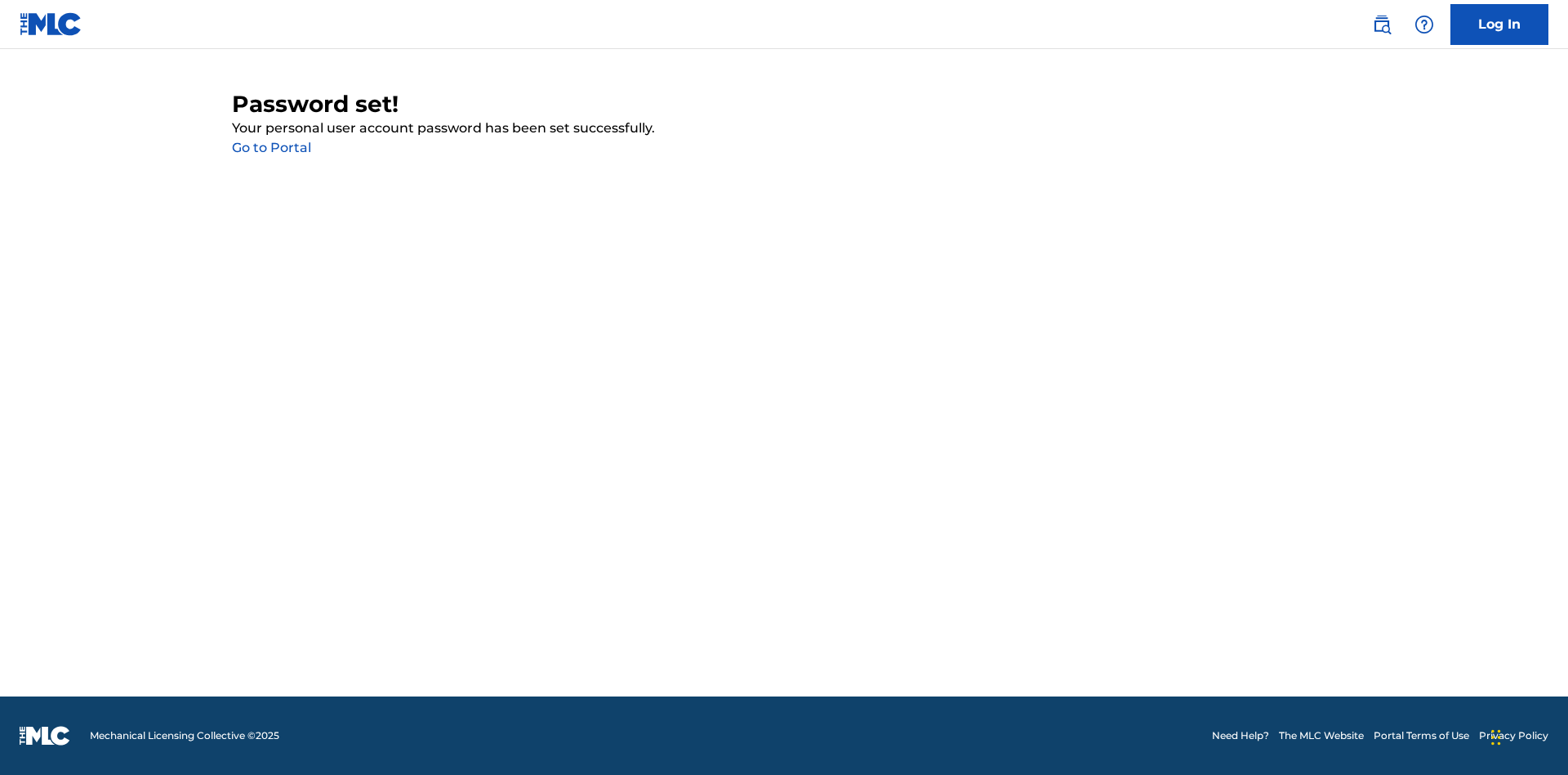
click at [271, 148] on link "Go to Portal" at bounding box center [271, 148] width 79 height 15
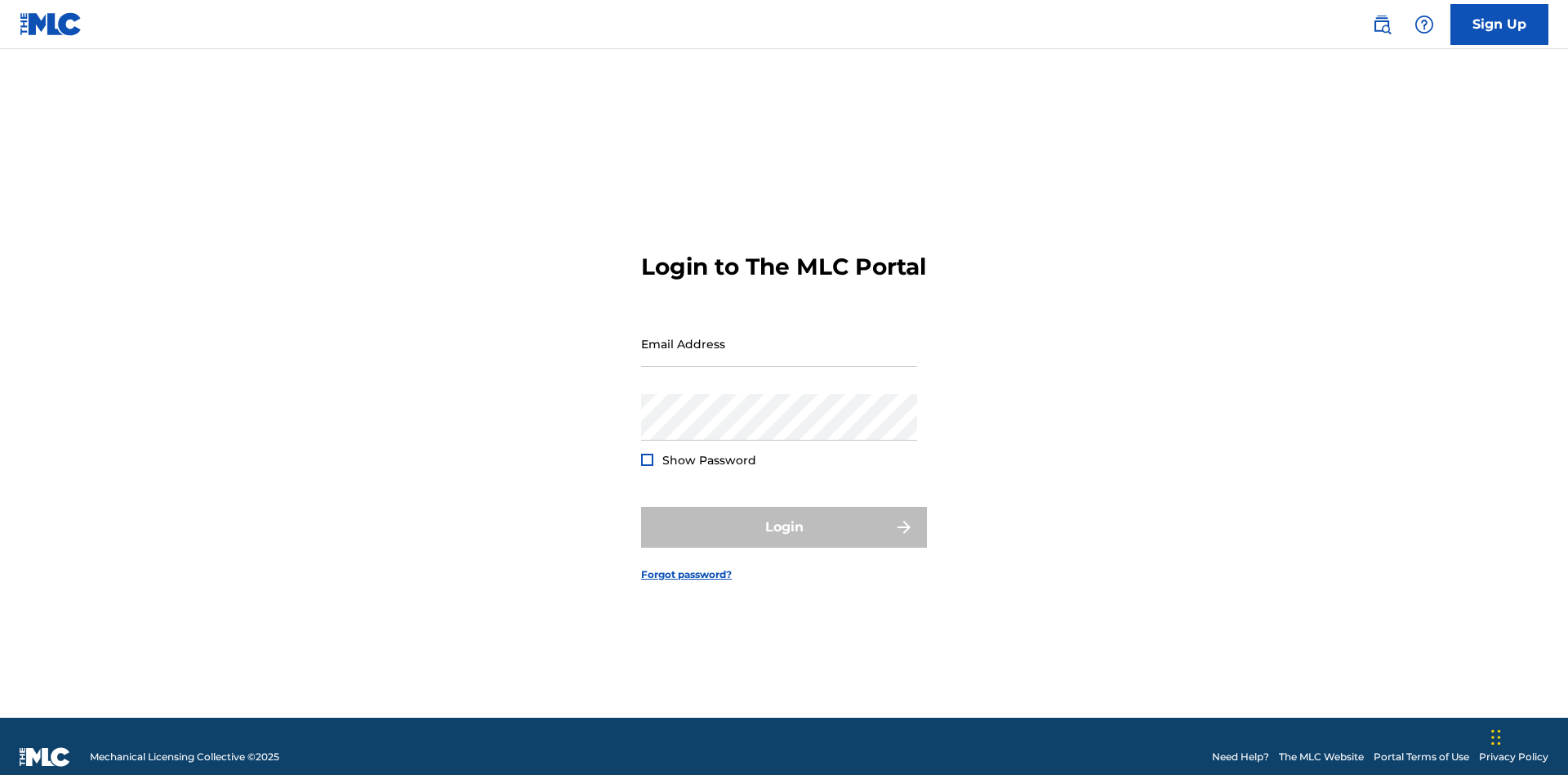
scroll to position [21, 0]
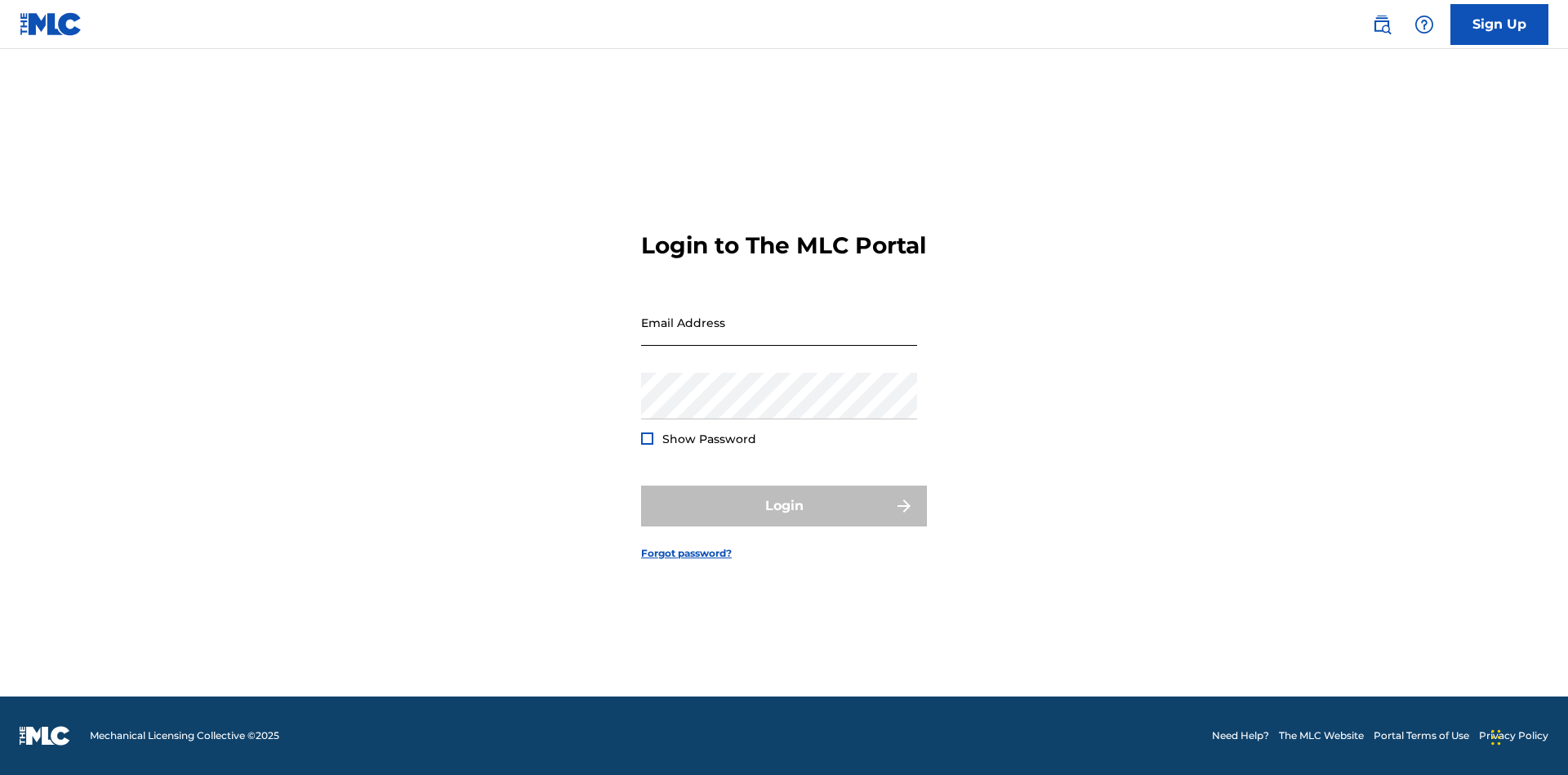
click at [779, 336] on input "Email Address" at bounding box center [779, 322] width 276 height 46
type input "[EMAIL_ADDRESS][DOMAIN_NAME]"
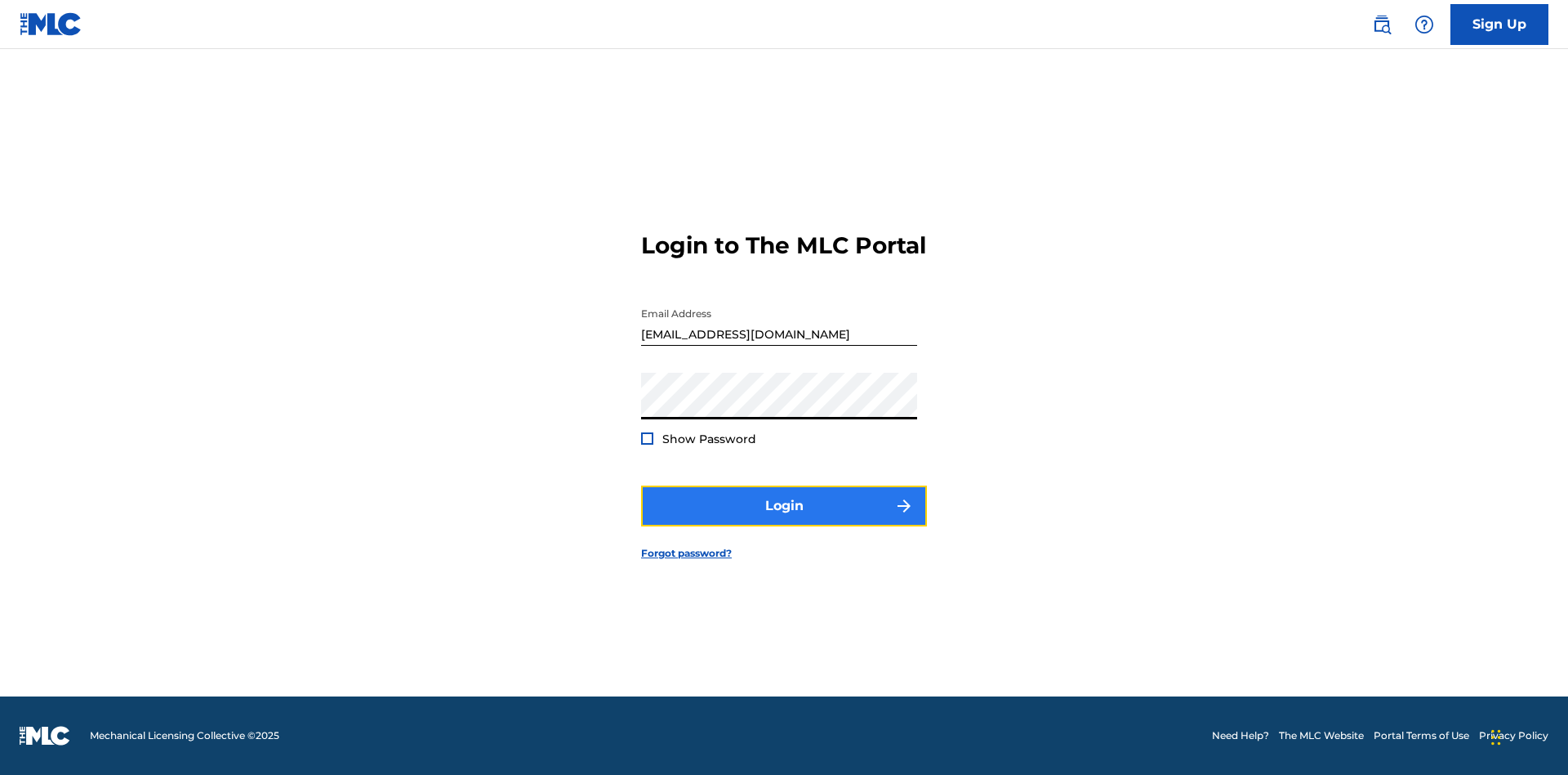
click at [784, 520] on button "Login" at bounding box center [784, 506] width 286 height 41
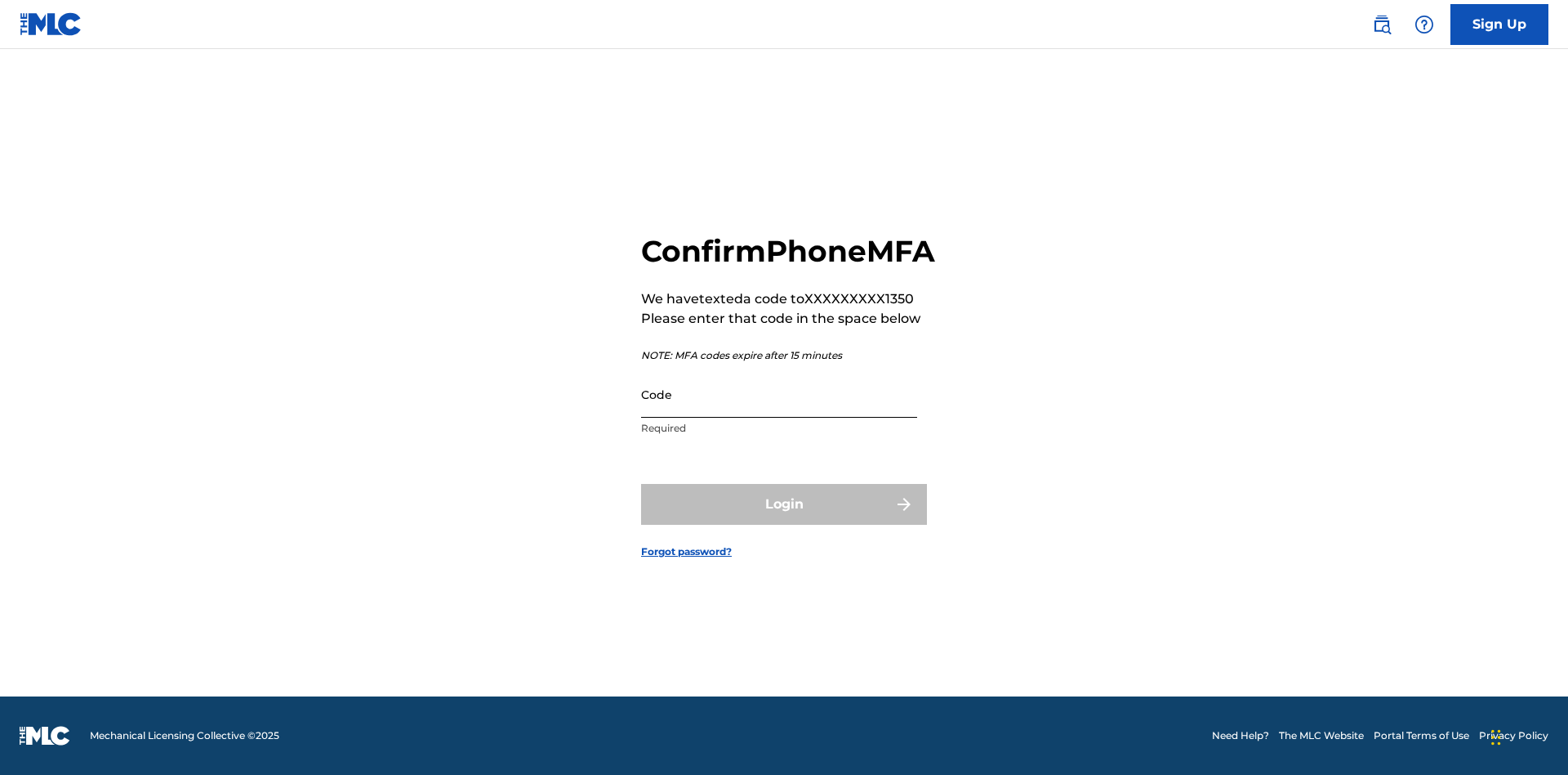
click at [779, 412] on input "Code" at bounding box center [779, 394] width 276 height 46
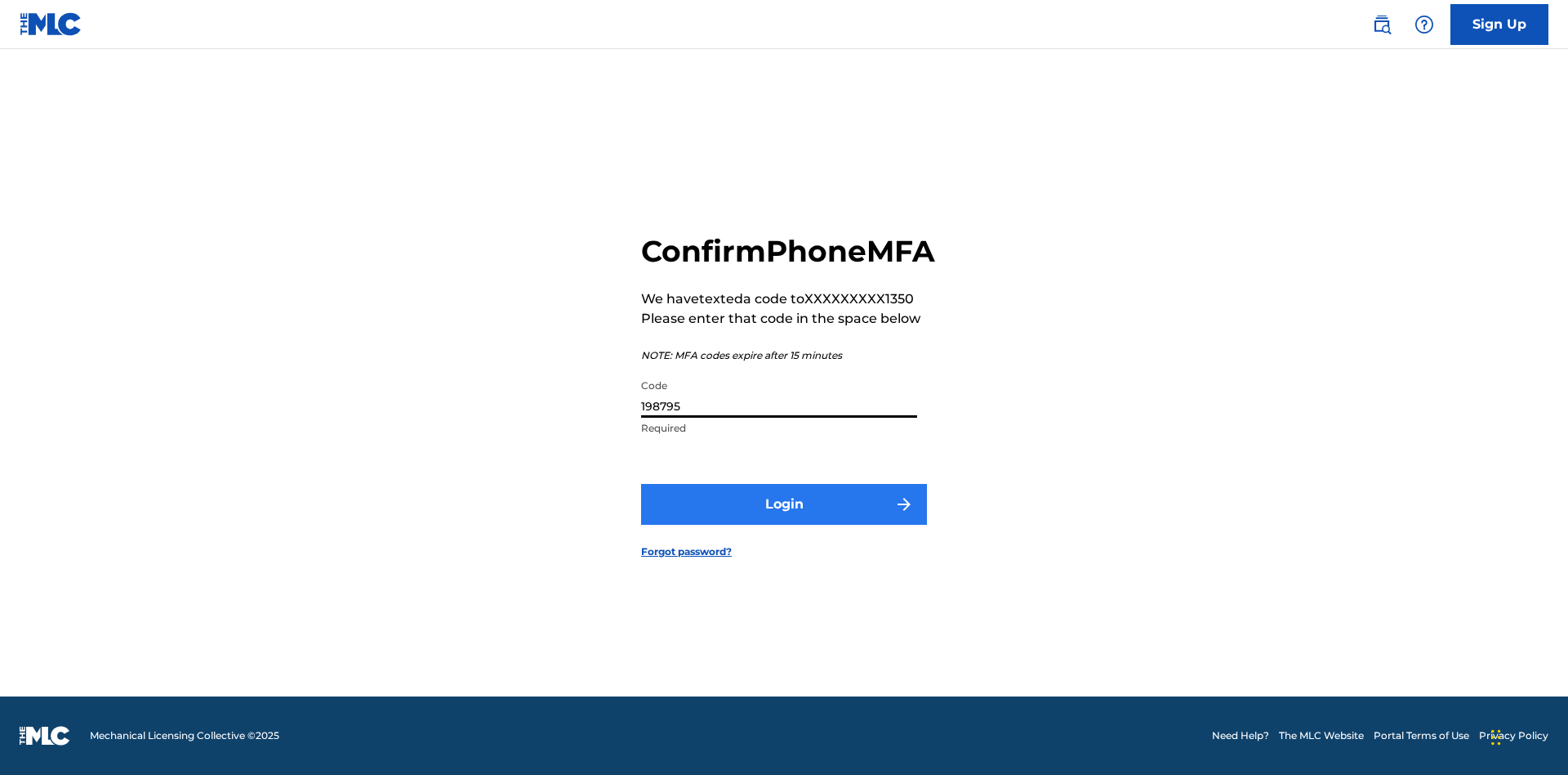
type input "198795"
click at [784, 522] on button "Login" at bounding box center [784, 504] width 286 height 41
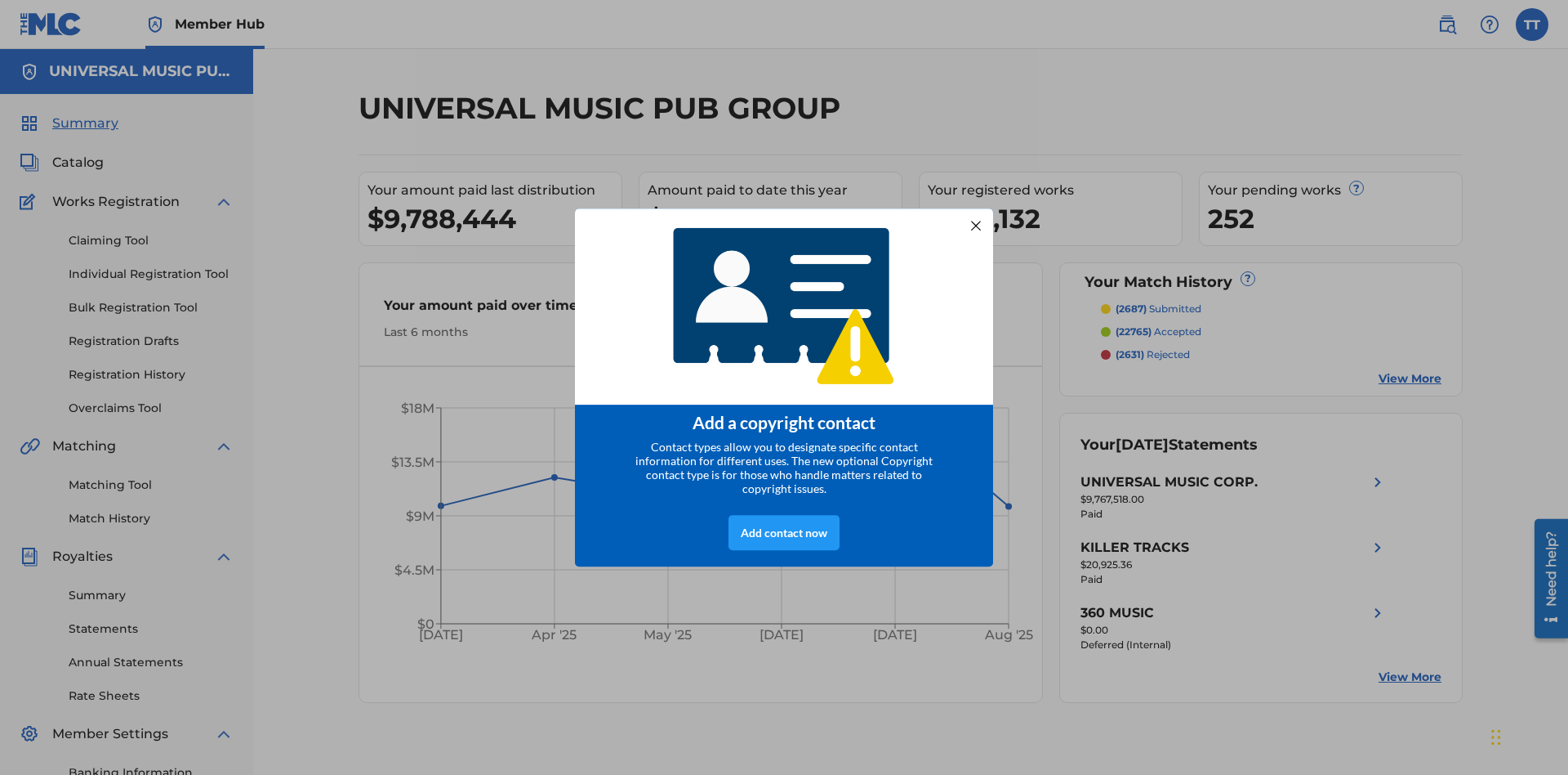
click at [976, 220] on div at bounding box center [975, 225] width 21 height 21
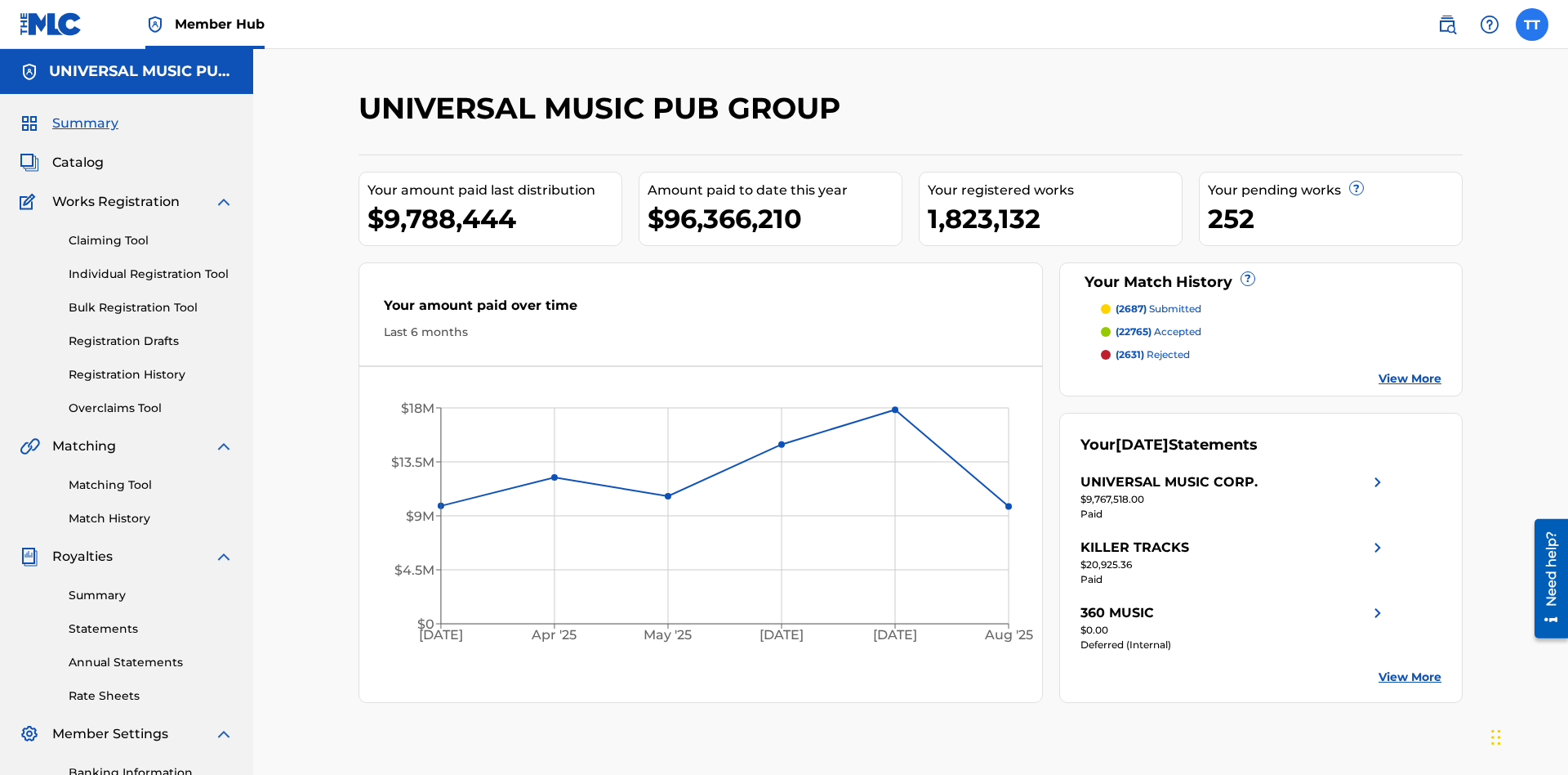
click at [1532, 24] on label at bounding box center [1532, 25] width 33 height 33
click at [1532, 25] on input "TT Test2025.09.23.01.53.42 Test2025.09.23.01.53.42 58417897-a335-4e96-887c-9715…" at bounding box center [1532, 25] width 0 height 0
click at [1370, 204] on link "Profile" at bounding box center [1371, 203] width 33 height 15
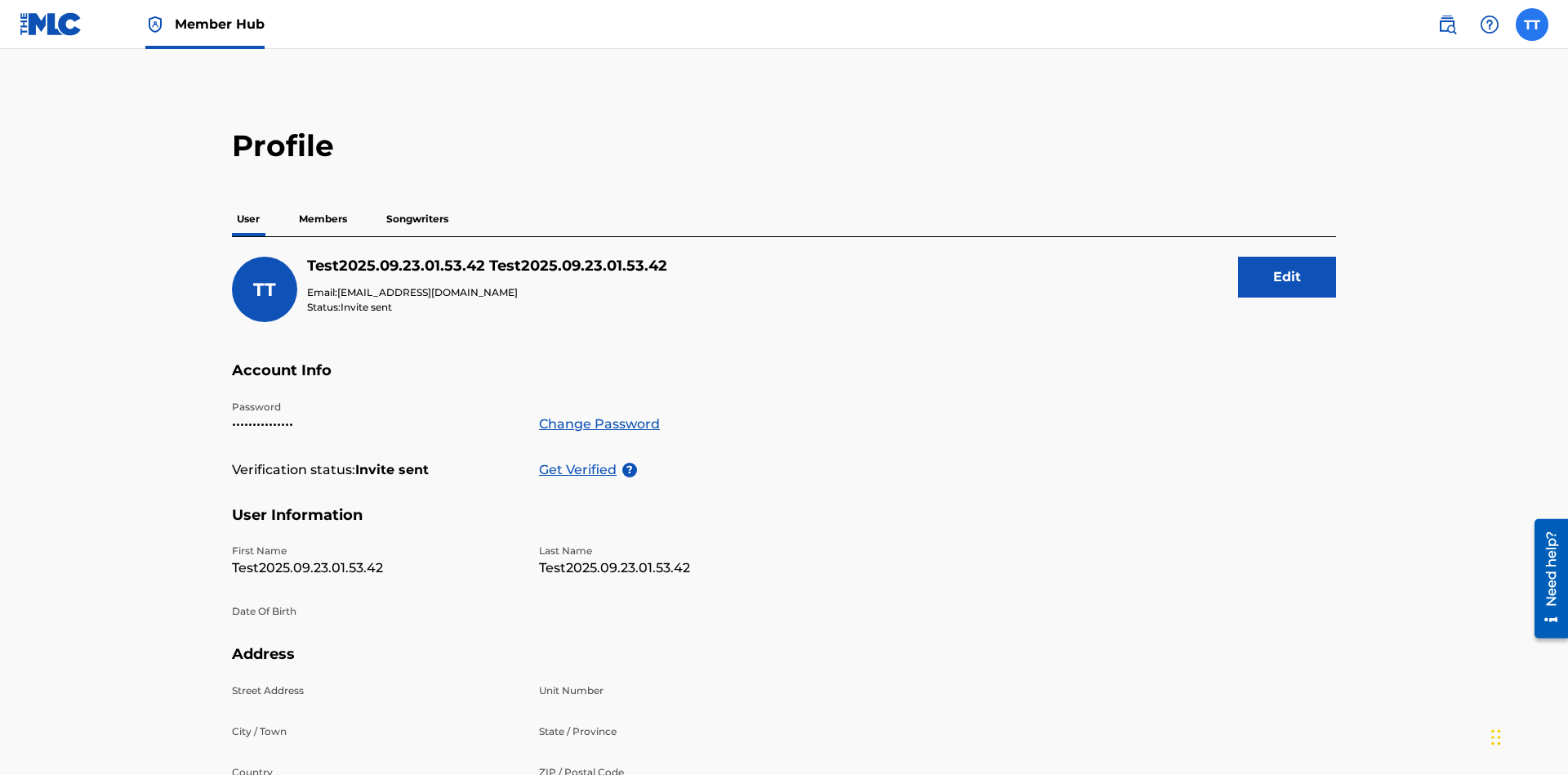
scroll to position [104, 0]
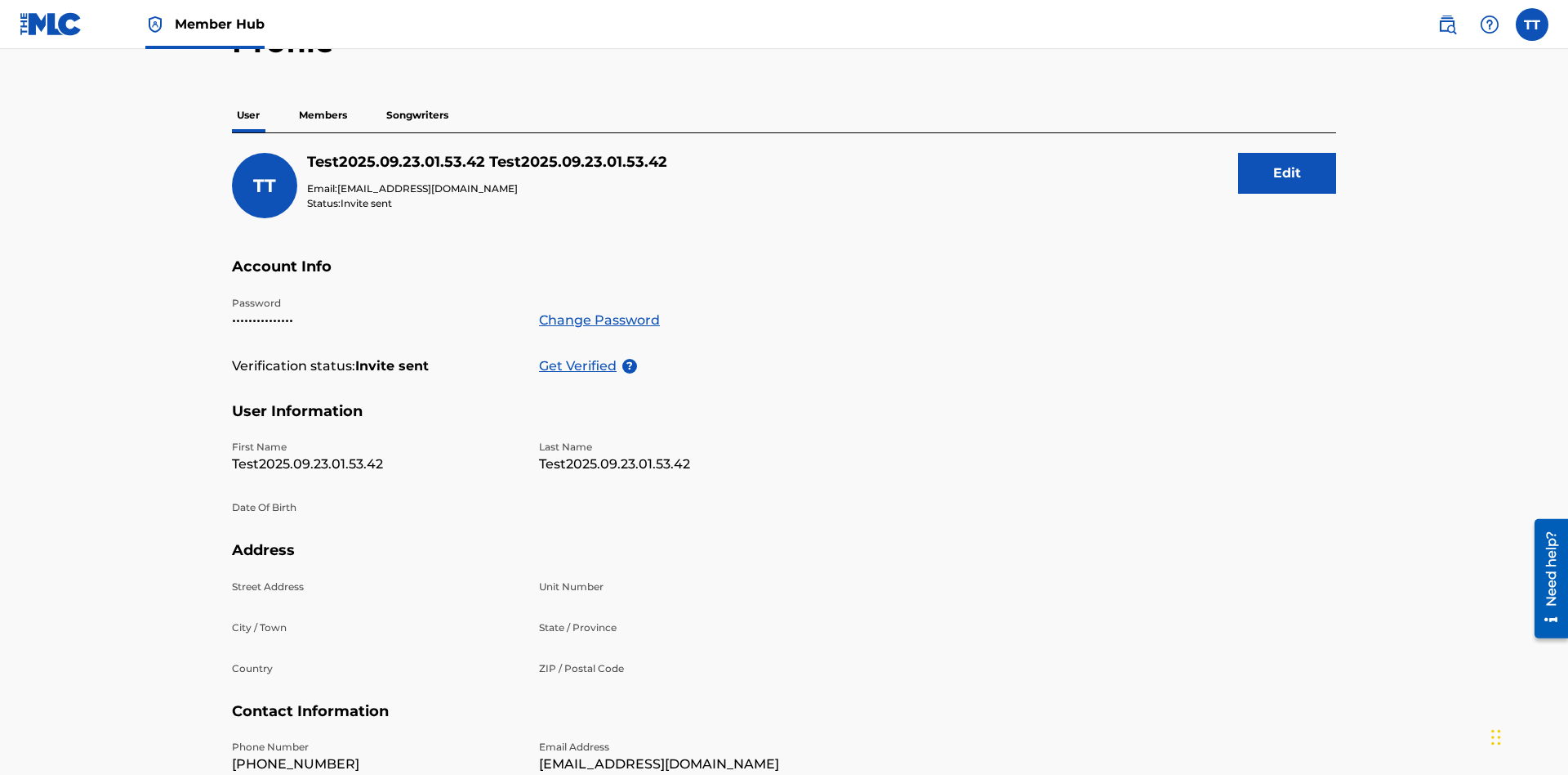
click at [324, 115] on p "Members" at bounding box center [323, 115] width 58 height 34
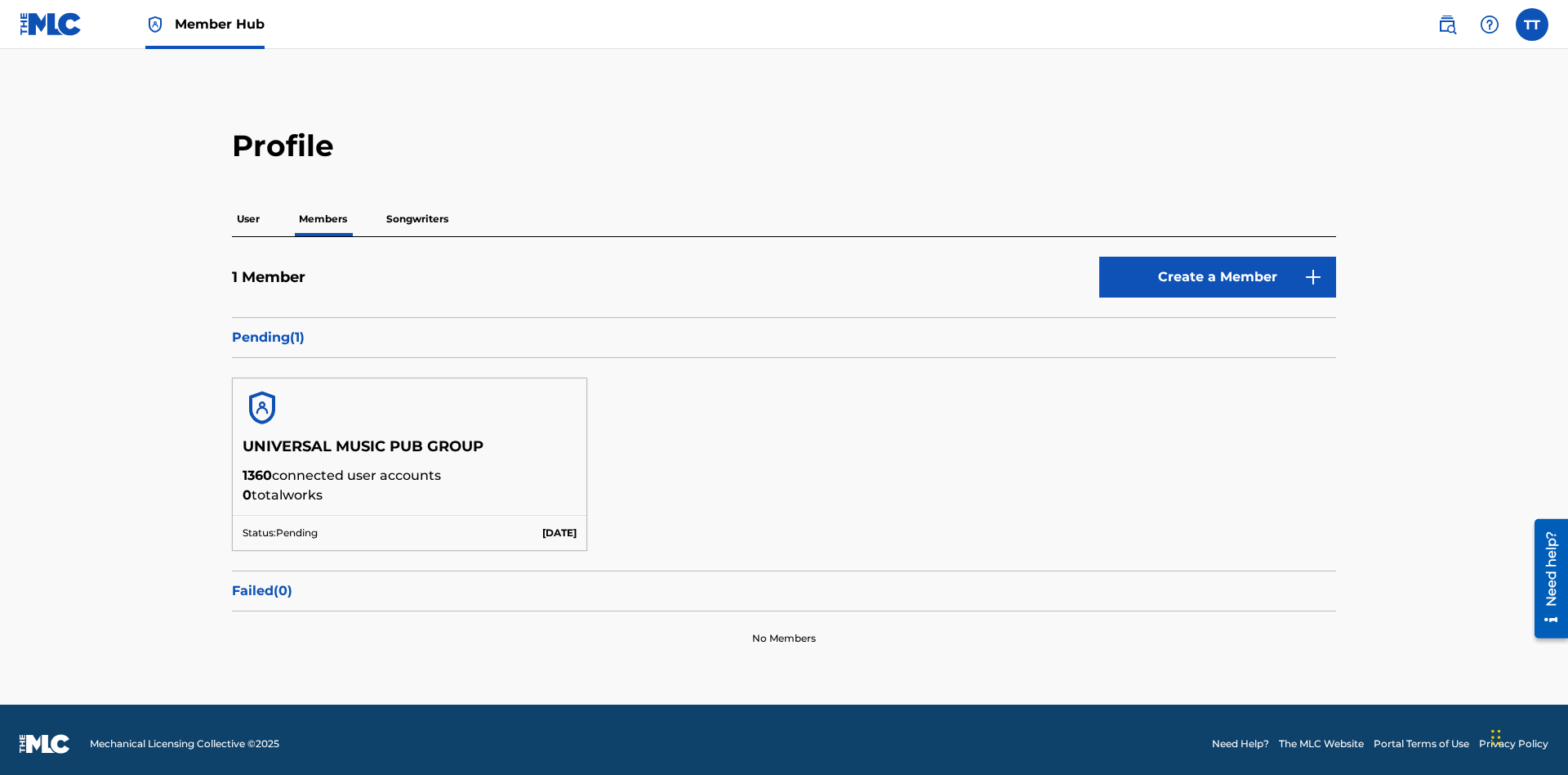
scroll to position [9, 0]
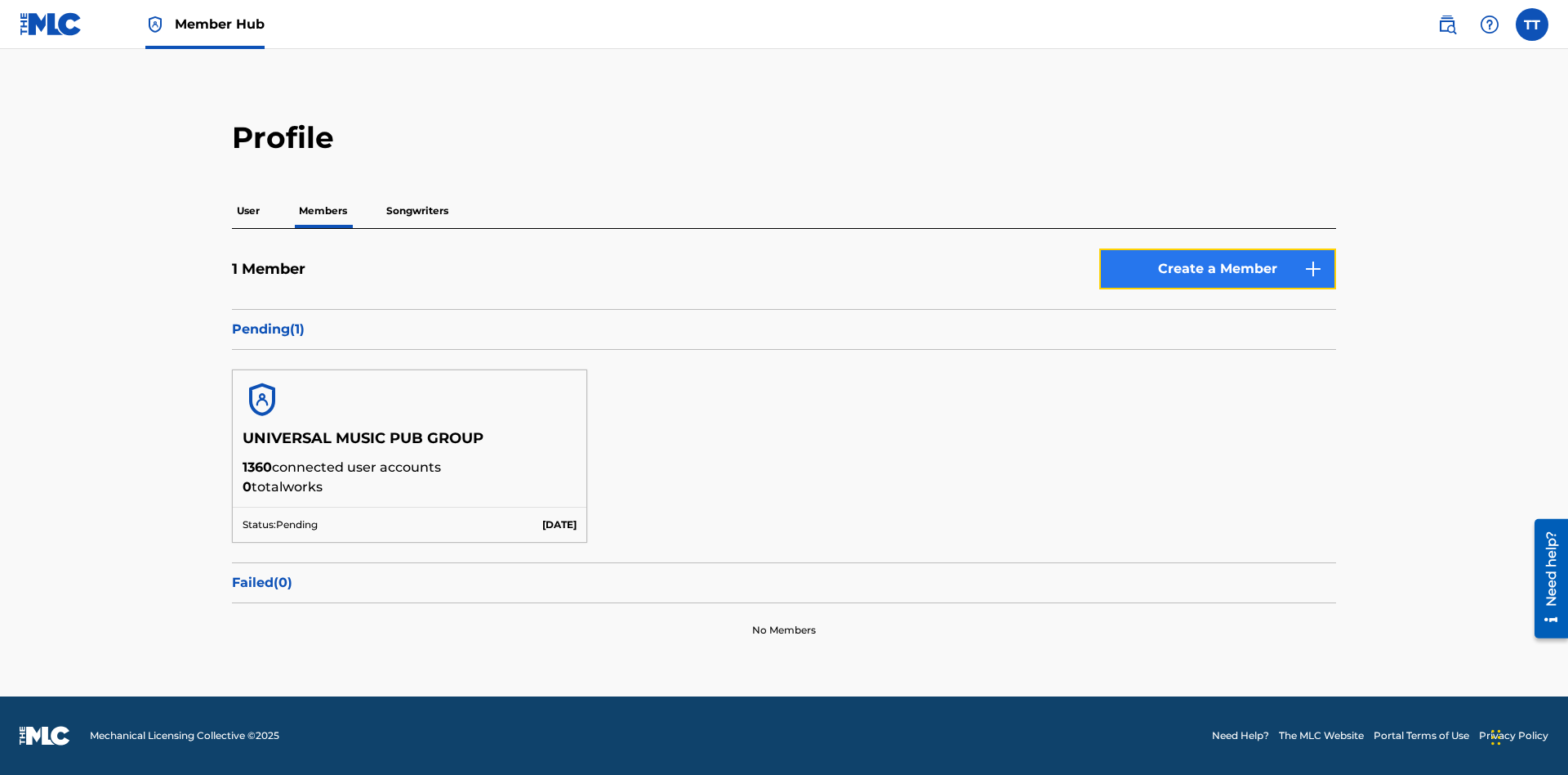
click at [1218, 269] on button "Create a Member" at bounding box center [1218, 269] width 237 height 41
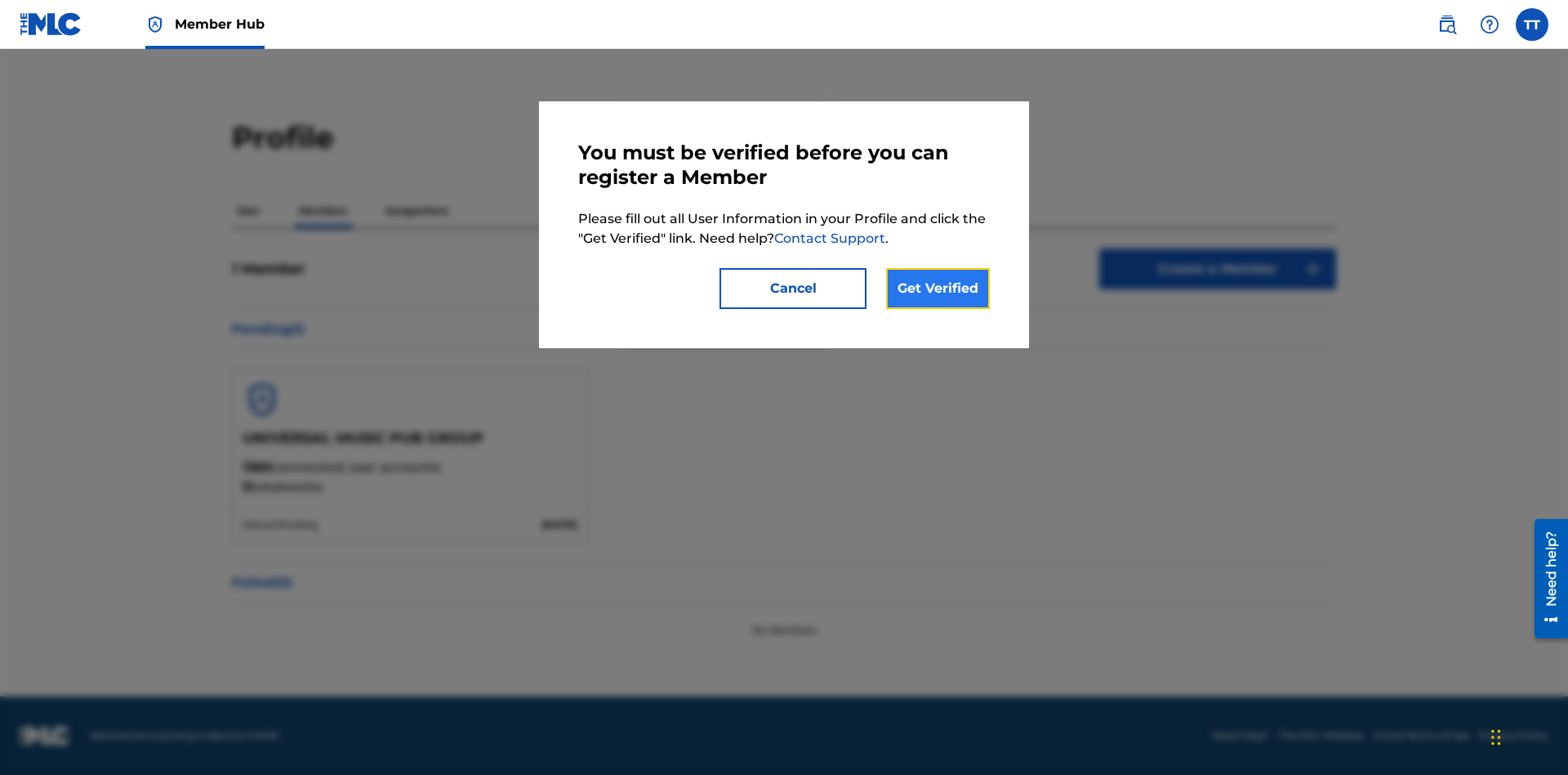
click at [938, 289] on link "Get Verified" at bounding box center [938, 289] width 104 height 41
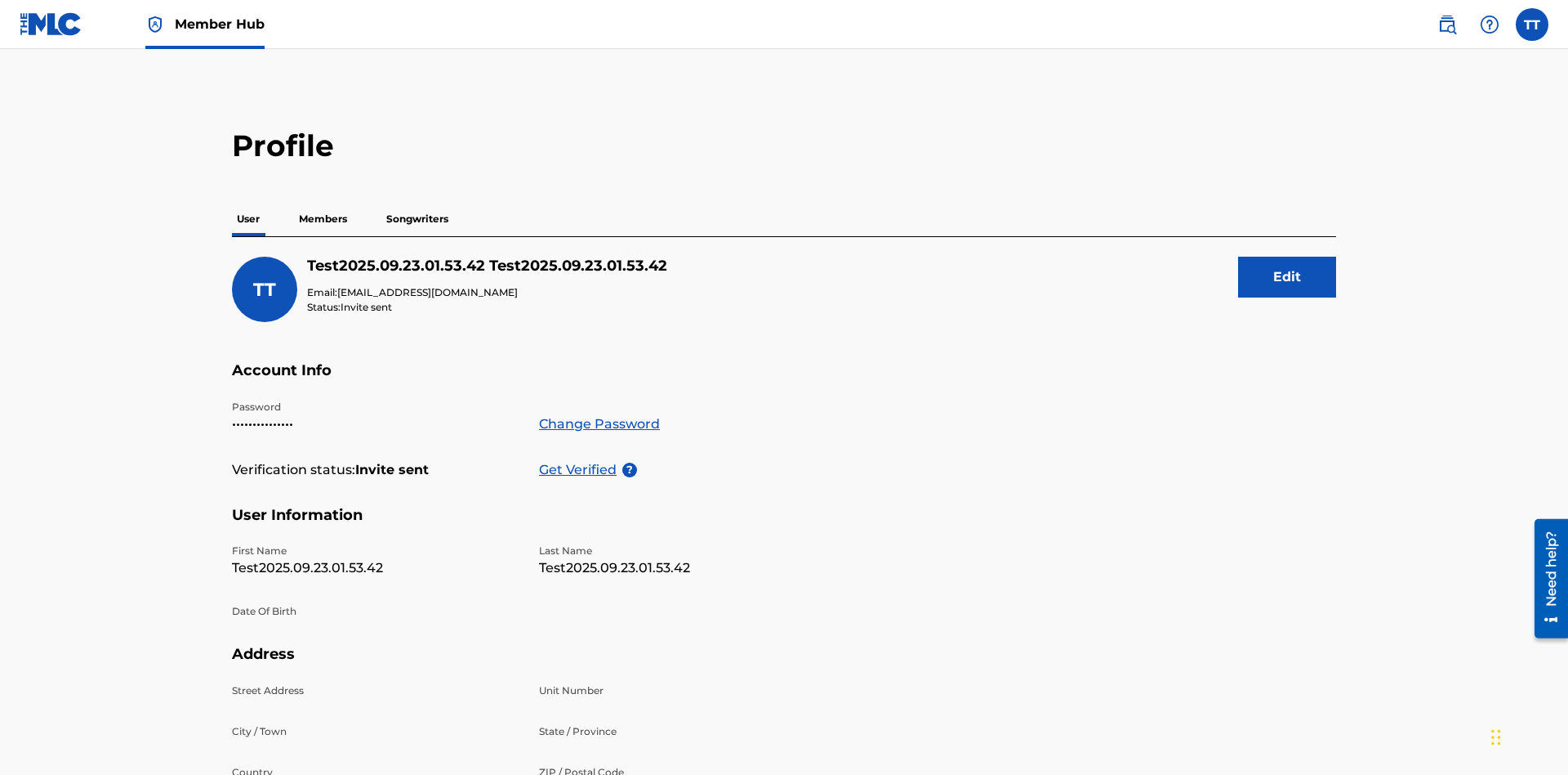
scroll to position [286, 0]
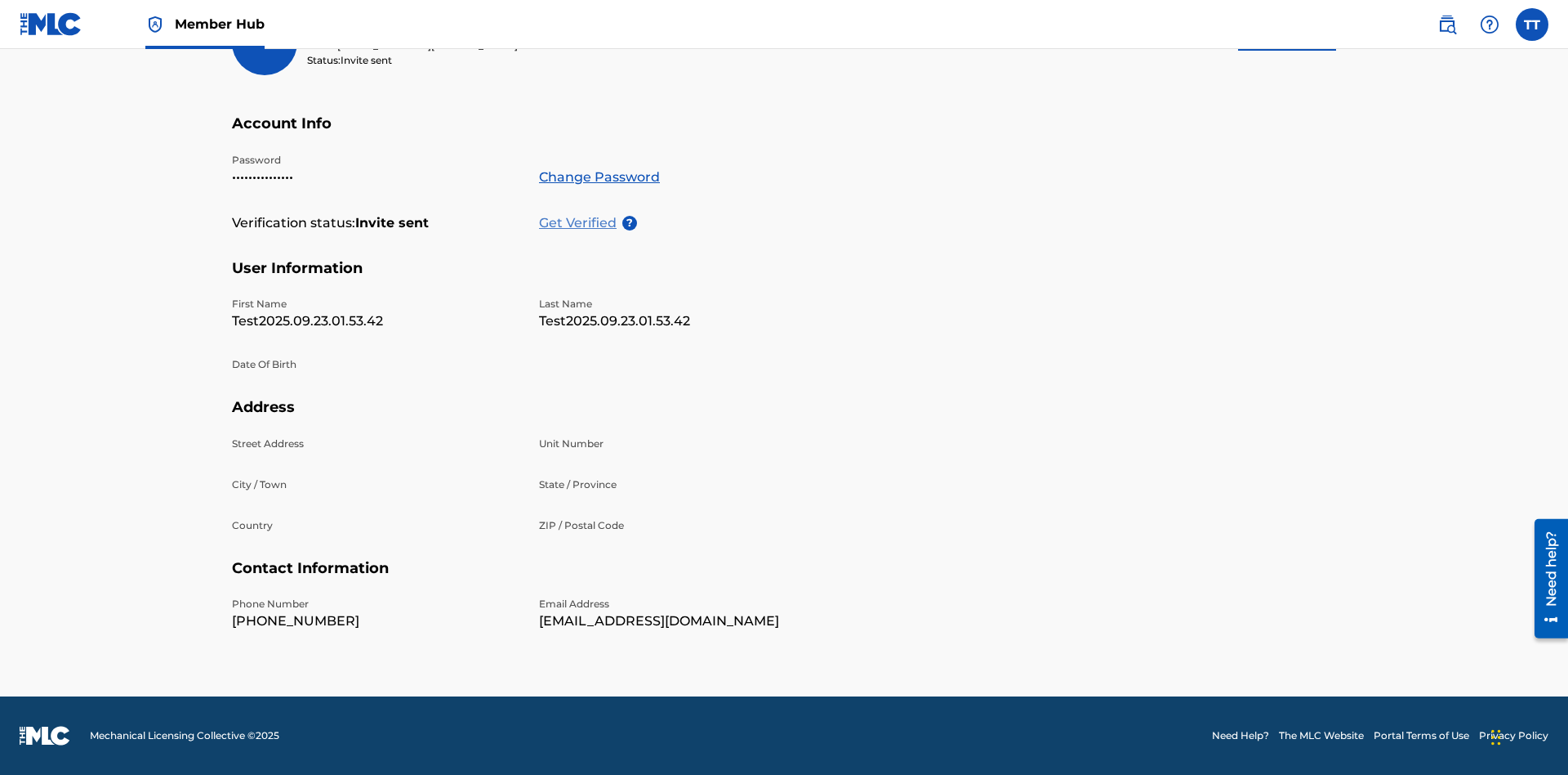
click at [580, 213] on p "Get Verified" at bounding box center [580, 223] width 83 height 20
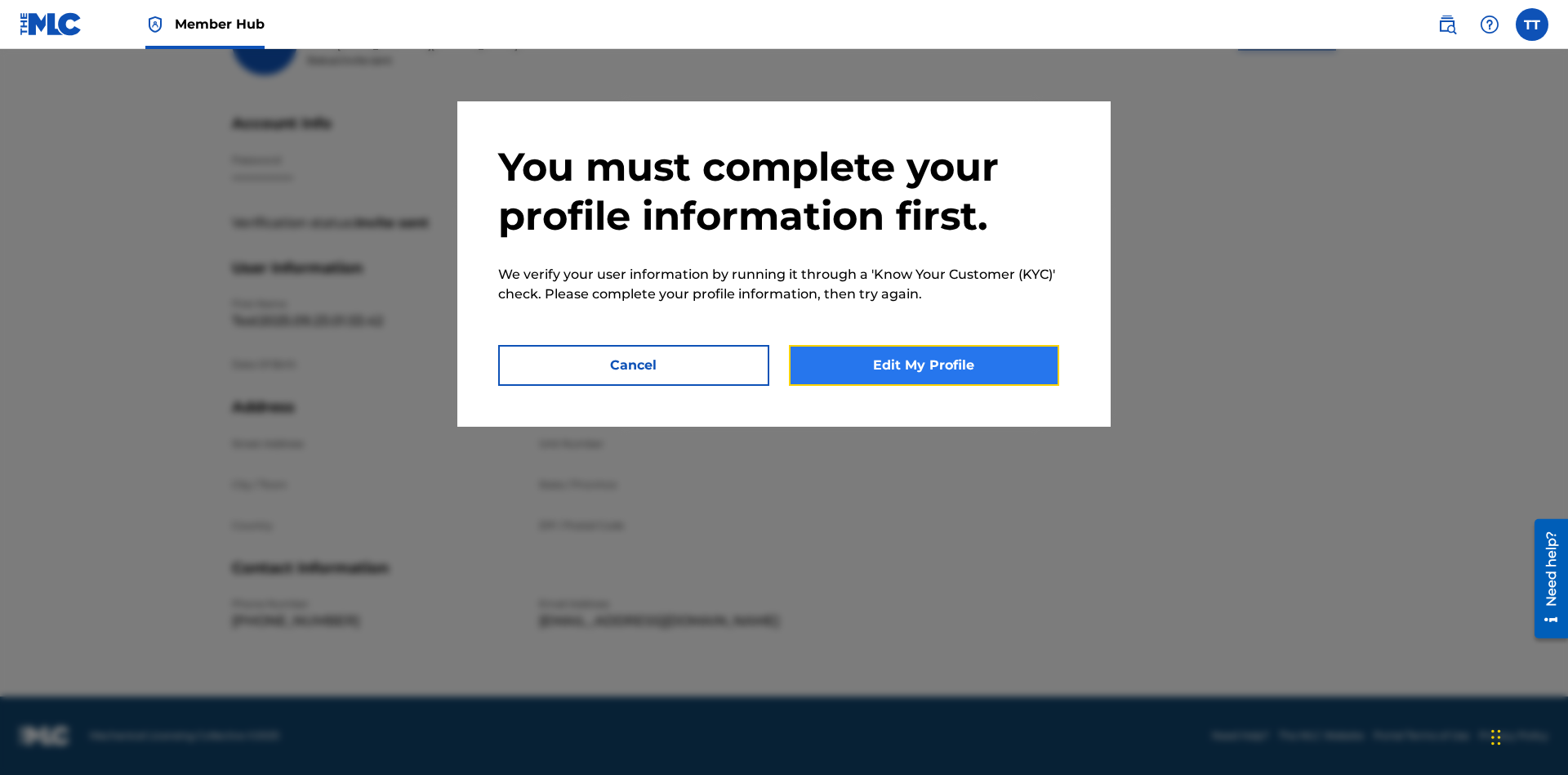
click at [924, 365] on button "Edit My Profile" at bounding box center [925, 365] width 271 height 41
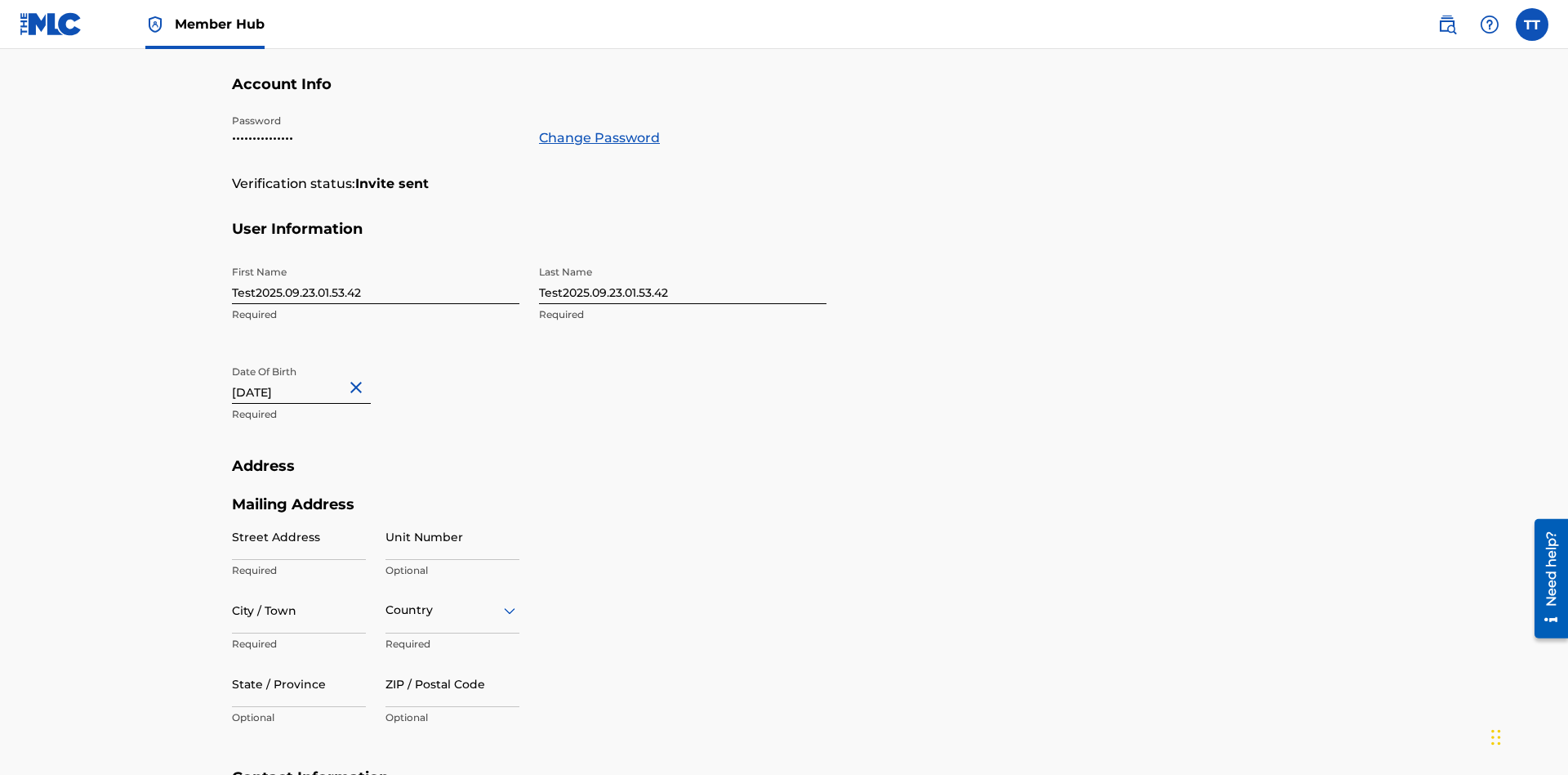
scroll to position [445, 0]
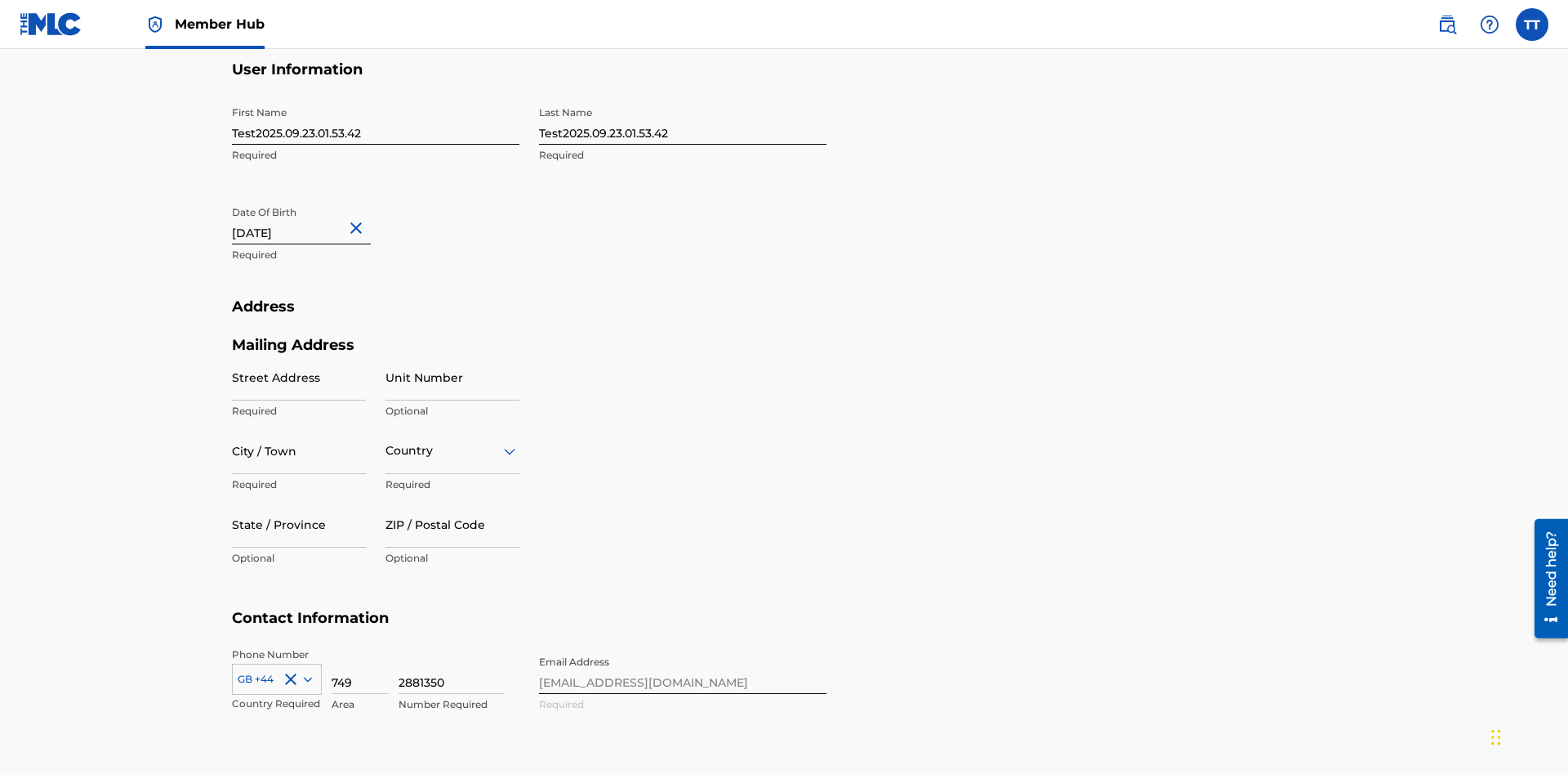
click at [375, 121] on input "Test2025.09.23.01.53.42" at bounding box center [375, 121] width 288 height 46
type input "Test2025.09.23.01.53.42Krystal"
click at [683, 121] on input "Test2025.09.23.01.53.42" at bounding box center [683, 121] width 288 height 46
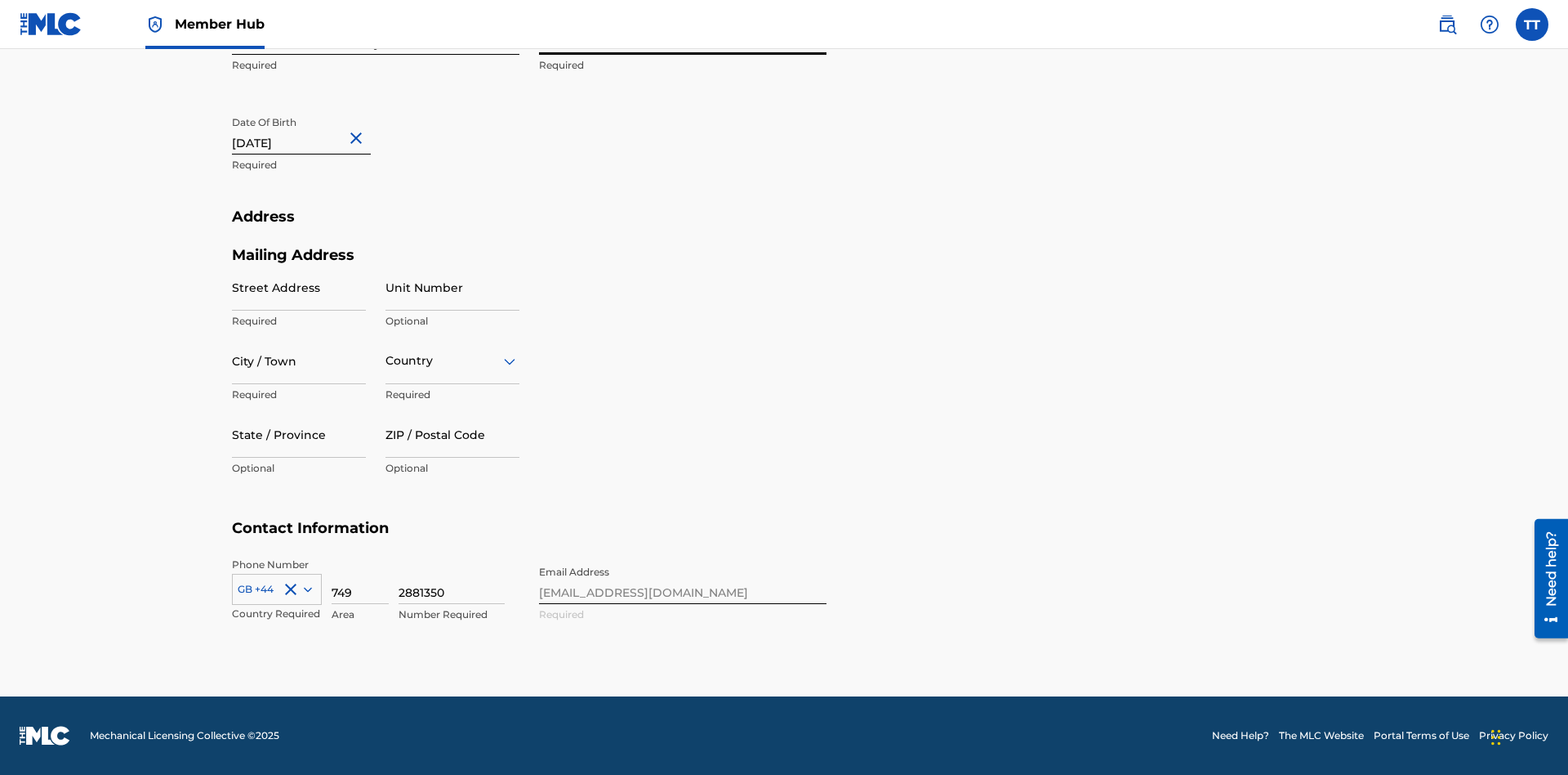
type input "Test2025.09.23.01.53.42Ribble"
click at [314, 132] on input "September 23 2012" at bounding box center [301, 131] width 139 height 46
select select "8"
select select "2012"
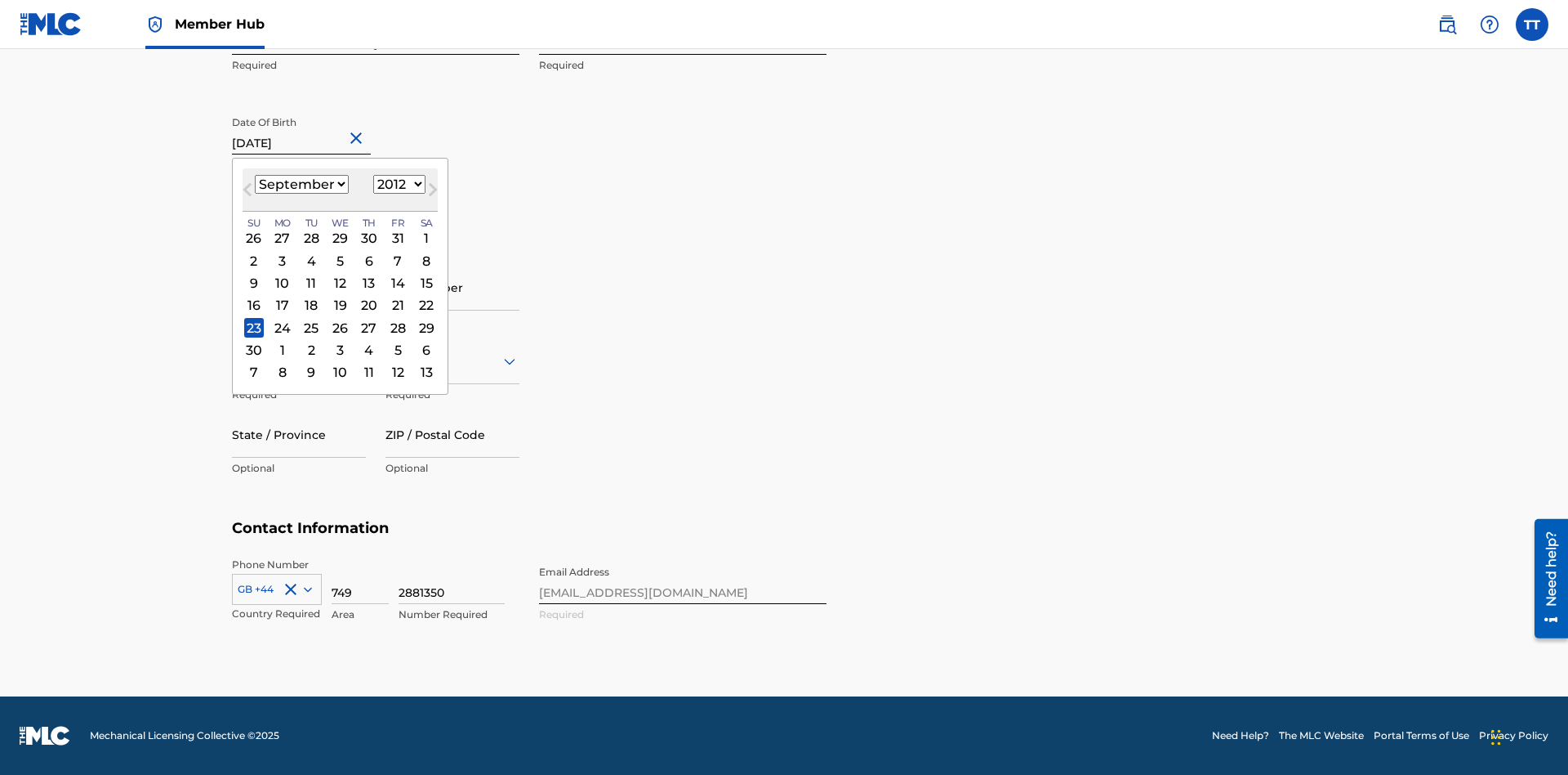
click at [301, 185] on select "January February March April May June July August September October November De…" at bounding box center [301, 185] width 94 height 19
select select "0"
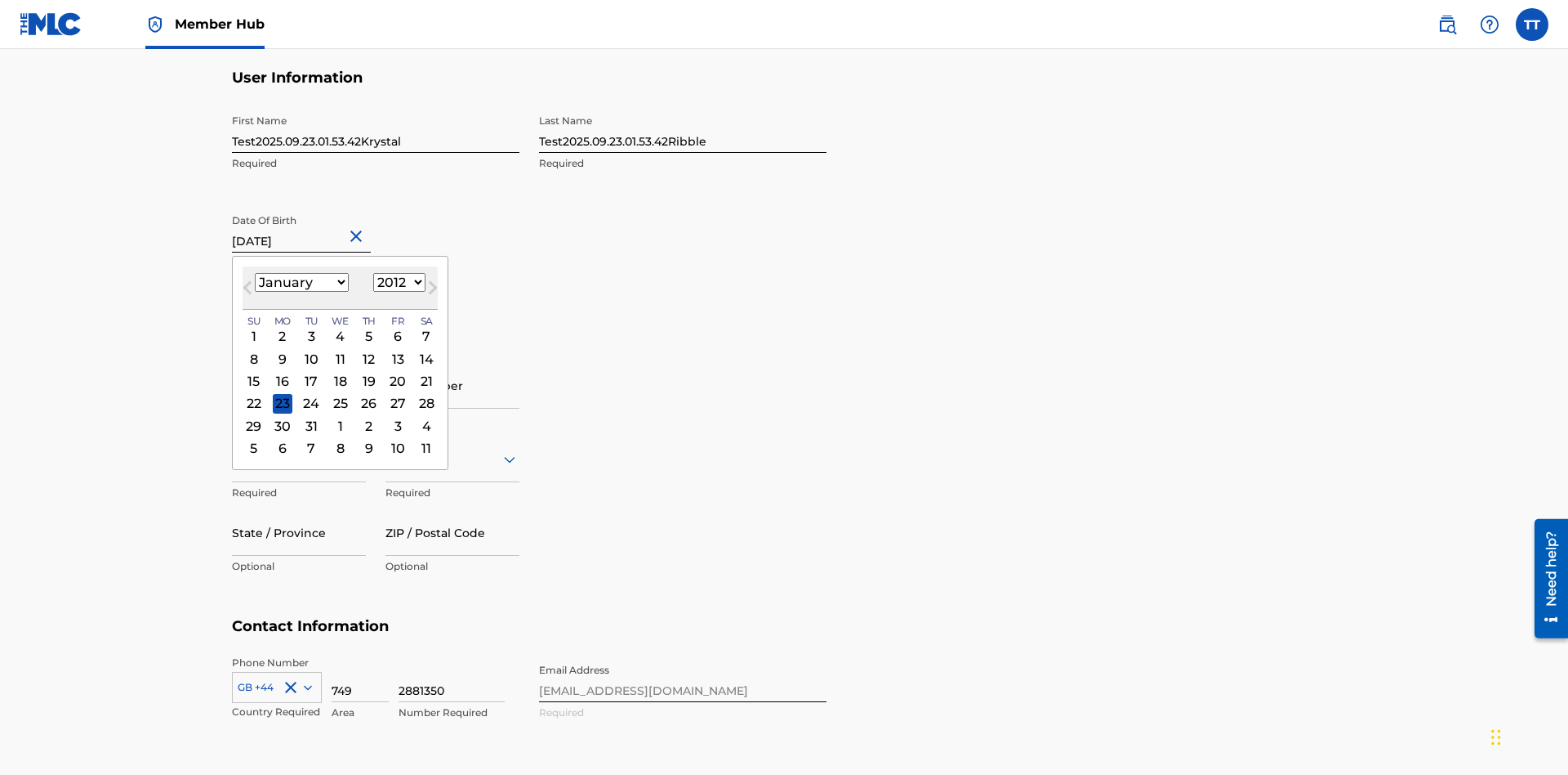
click at [397, 283] on select "1900 1901 1902 1903 1904 1905 1906 1907 1908 1909 1910 1911 1912 1913 1914 1915…" at bounding box center [399, 283] width 52 height 19
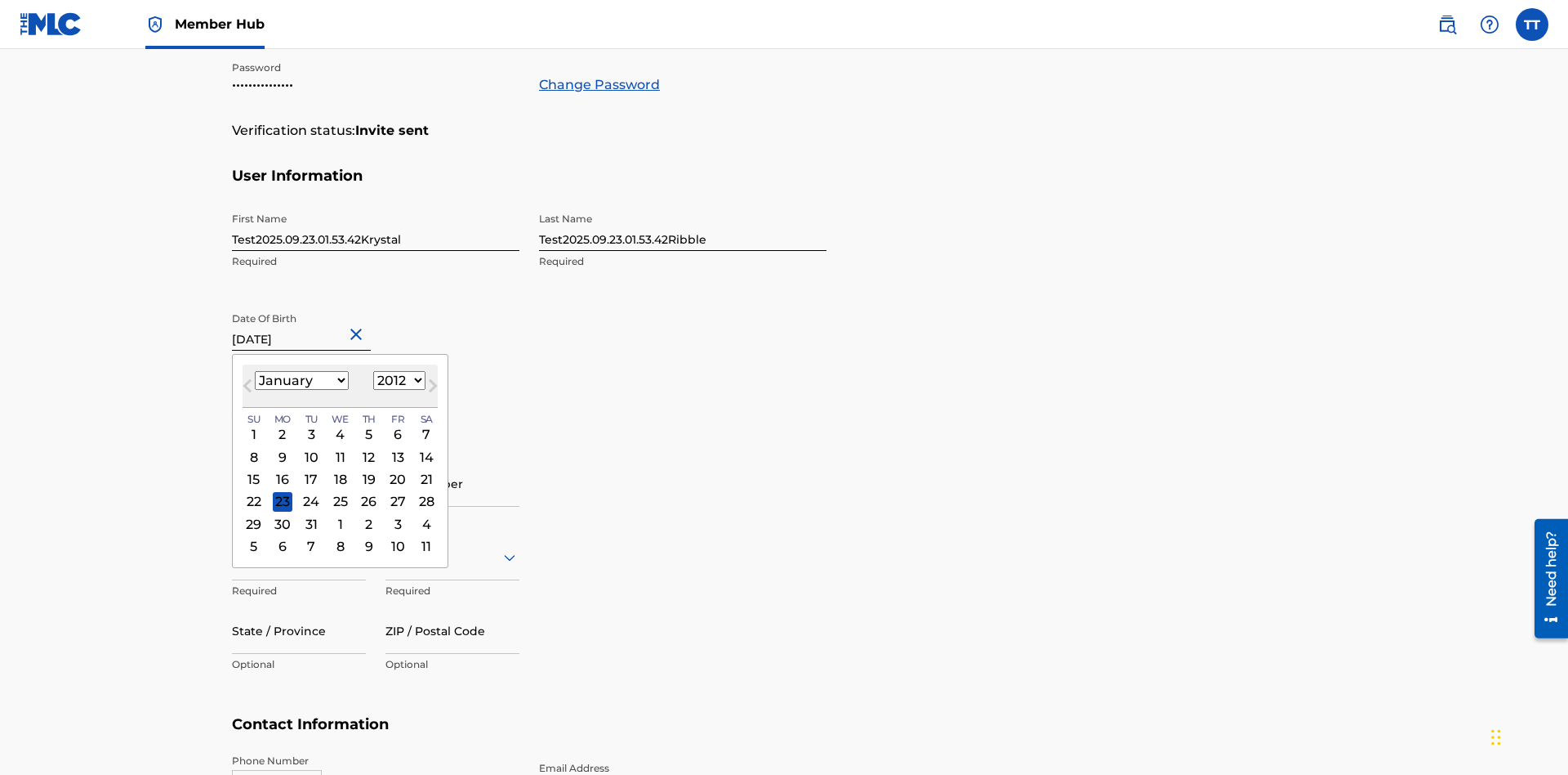
select select "1985"
click at [397, 381] on select "1900 1901 1902 1903 1904 1905 1906 1907 1908 1909 1910 1911 1912 1913 1914 1915…" at bounding box center [399, 381] width 52 height 19
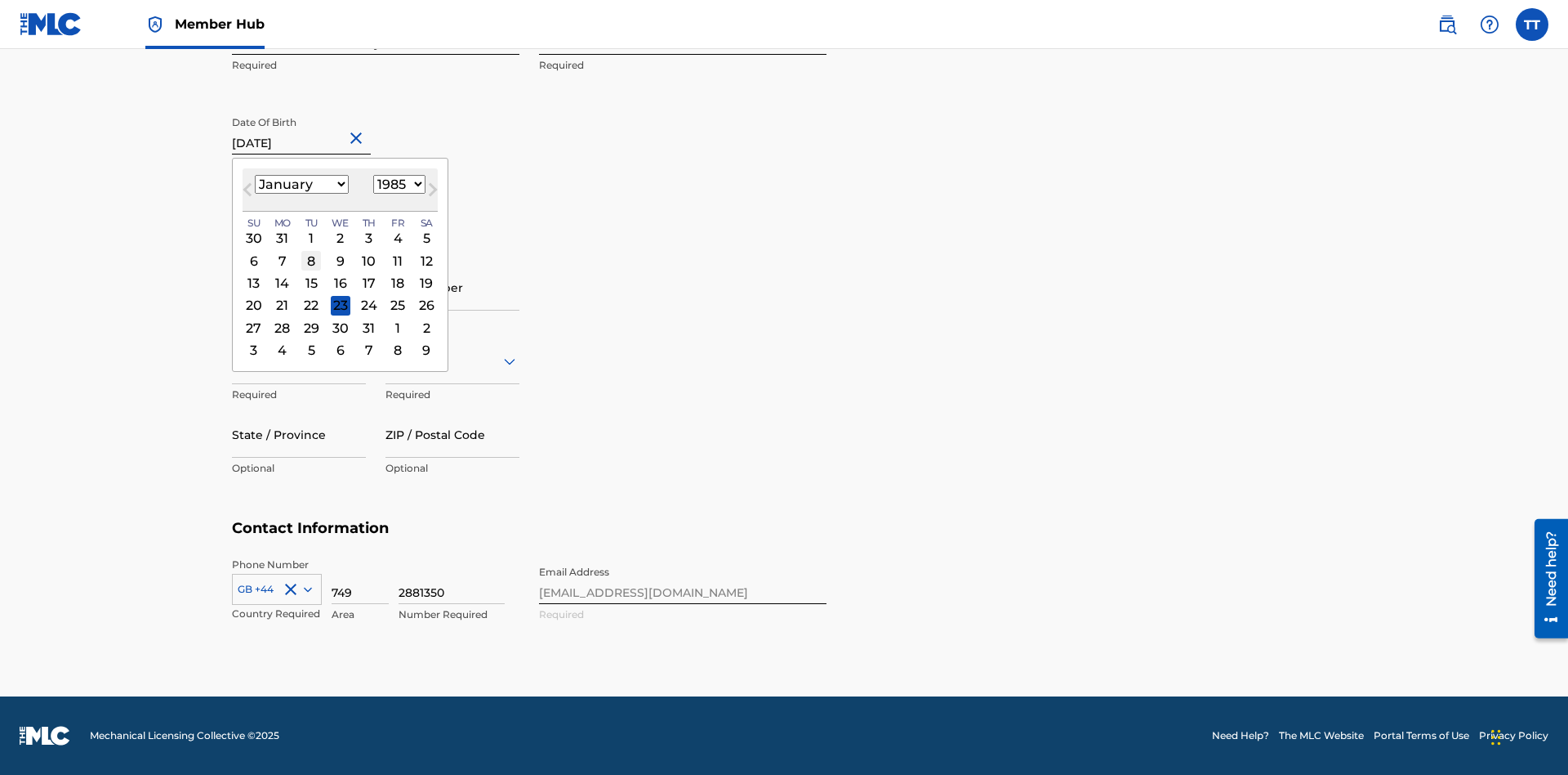
click at [310, 260] on div "8" at bounding box center [311, 260] width 20 height 20
type input "January 8 1985"
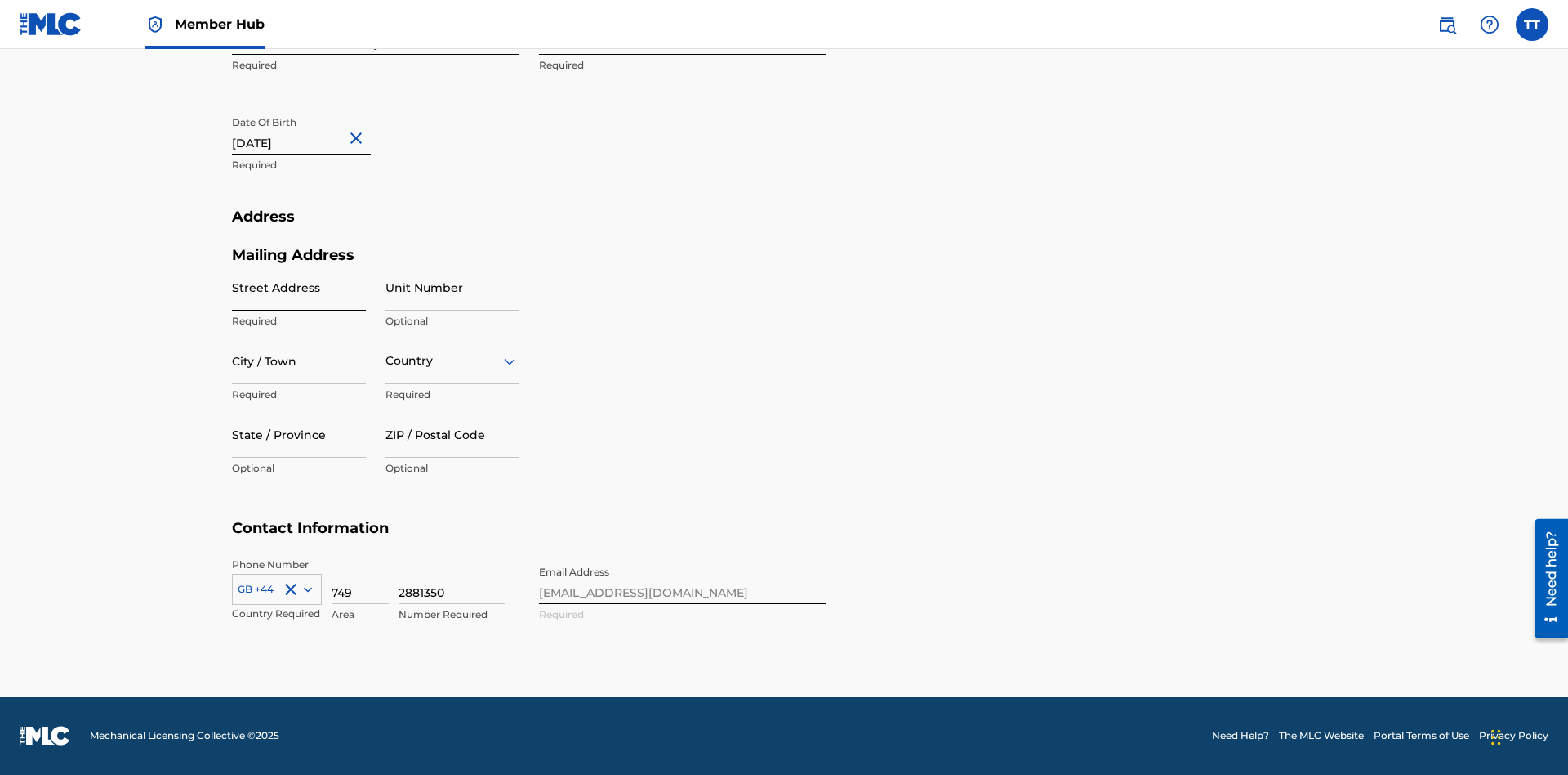
click at [299, 287] on input "Street Address" at bounding box center [299, 287] width 134 height 46
type input "9909 Elks Run Rd"
click at [299, 360] on input "City / Town" at bounding box center [299, 361] width 134 height 46
type input "Roseville"
click at [386, 360] on input "text" at bounding box center [387, 361] width 3 height 17
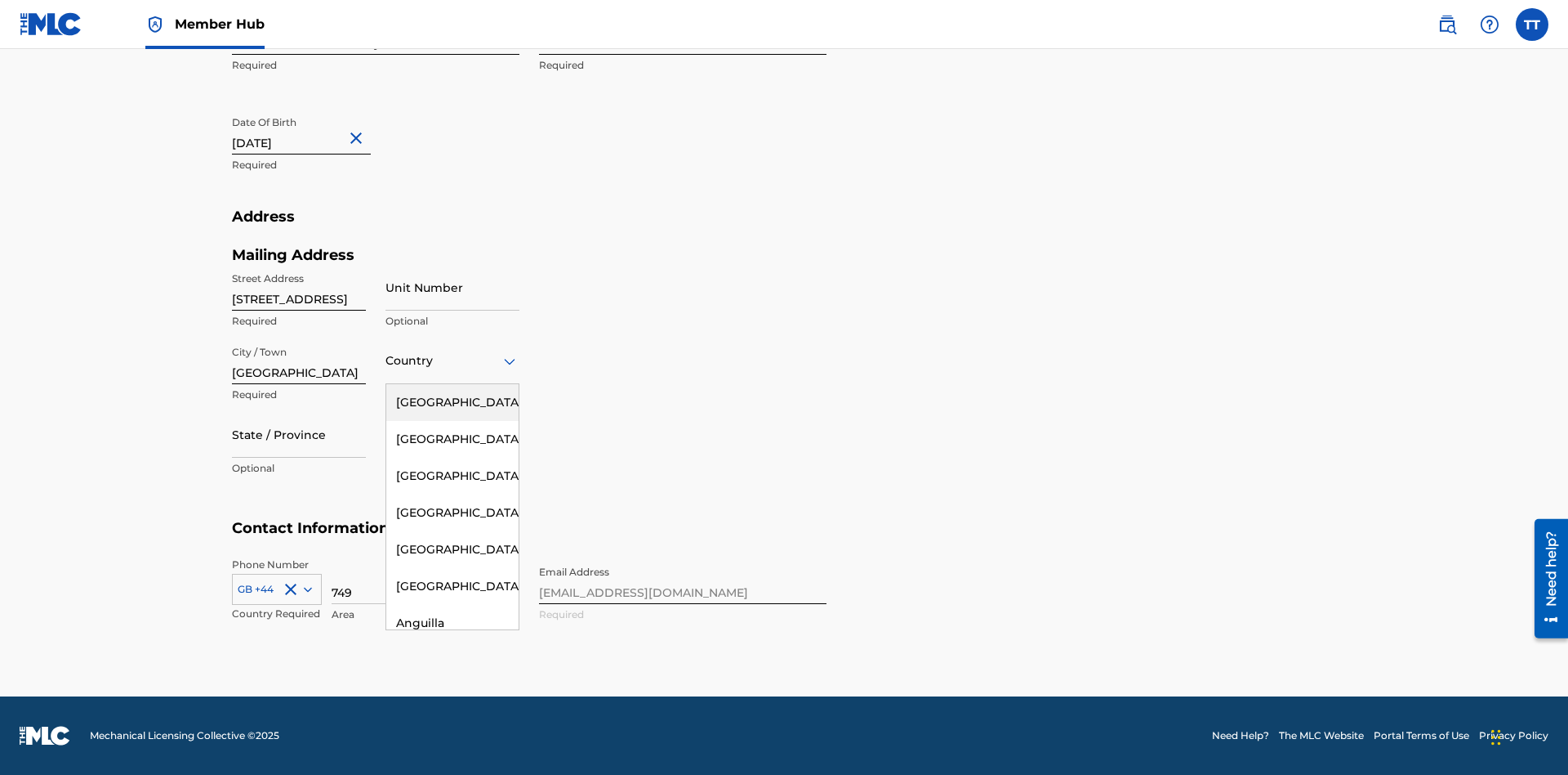
click at [453, 402] on div "United States" at bounding box center [453, 402] width 132 height 37
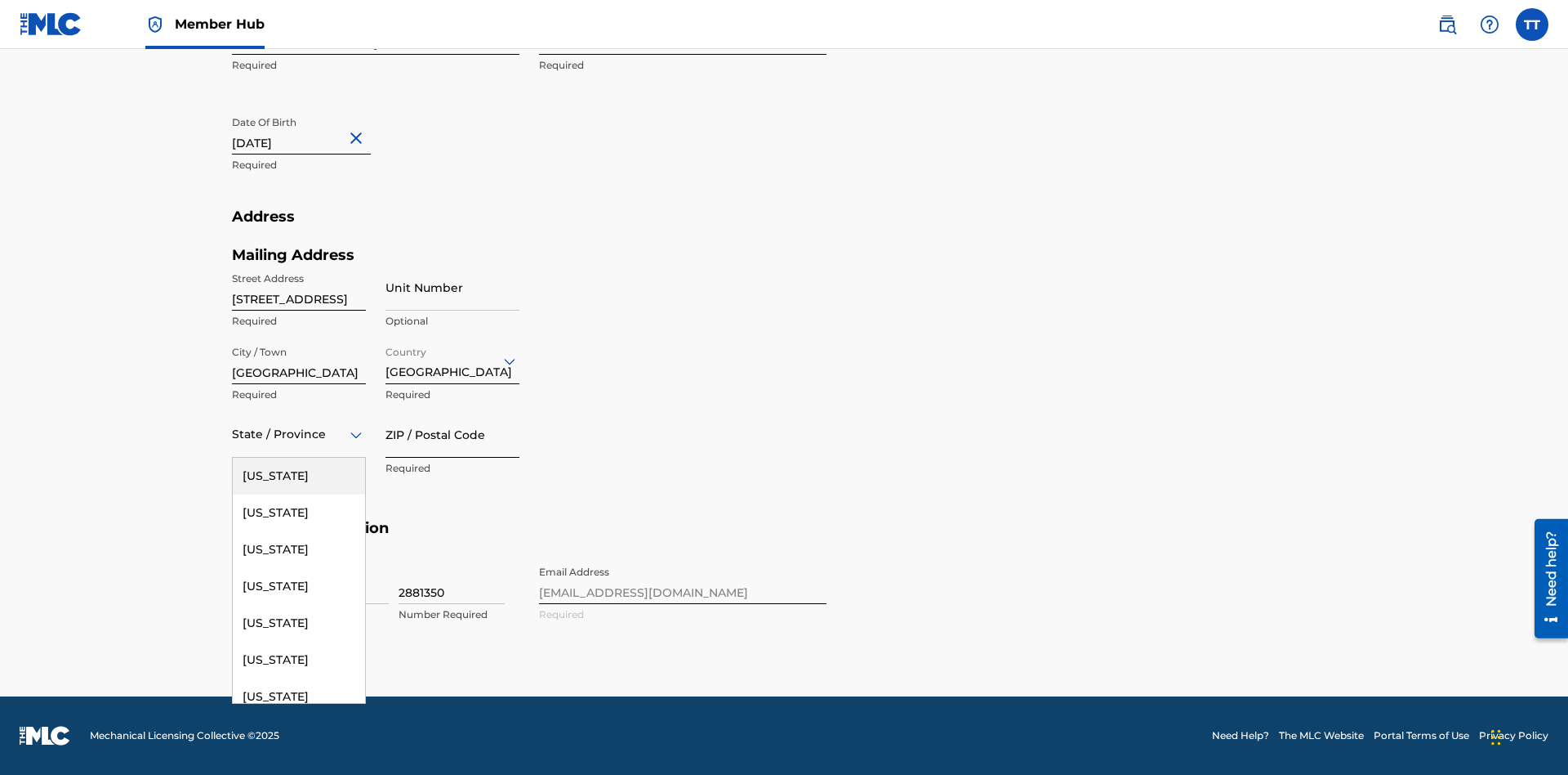
click at [453, 434] on input "ZIP / Postal Code" at bounding box center [453, 434] width 134 height 46
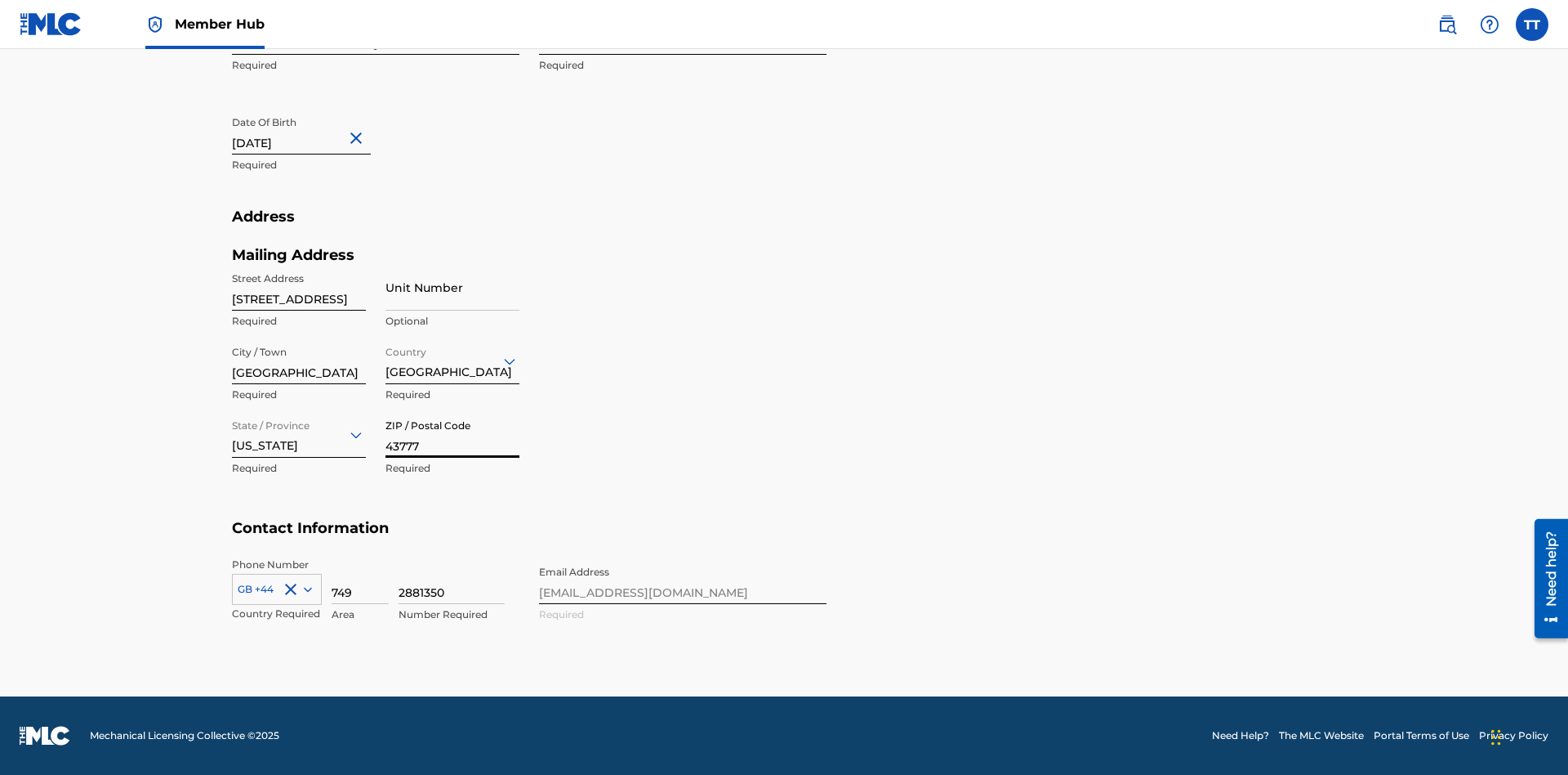
type input "43777"
click at [305, 589] on icon at bounding box center [308, 589] width 9 height 5
click at [277, 662] on div "US, CA +1" at bounding box center [277, 630] width 88 height 64
click at [360, 580] on input "749" at bounding box center [360, 581] width 58 height 46
type input "740"
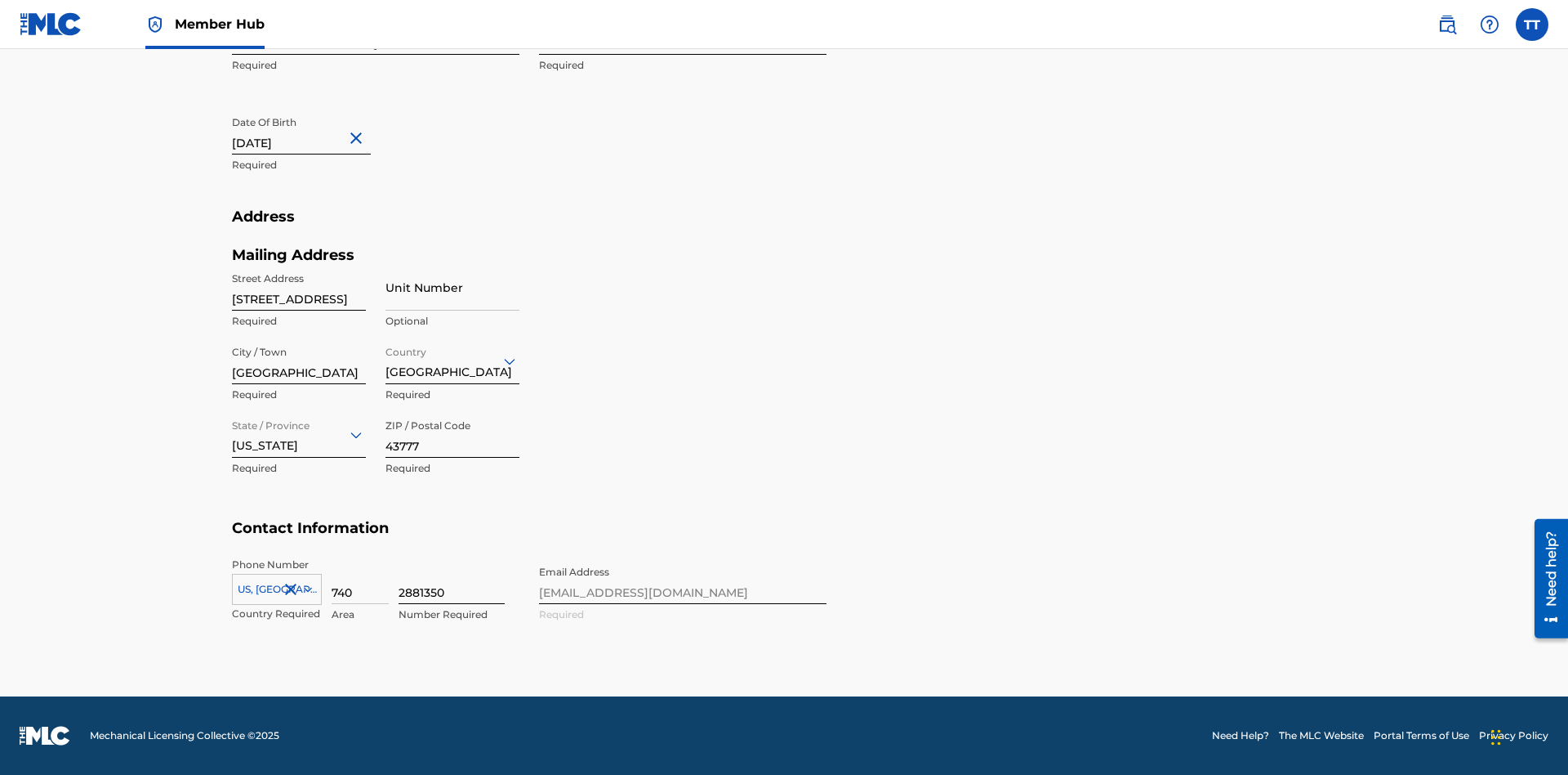
click at [452, 580] on input "2881350" at bounding box center [452, 581] width 106 height 46
